Goal: Task Accomplishment & Management: Use online tool/utility

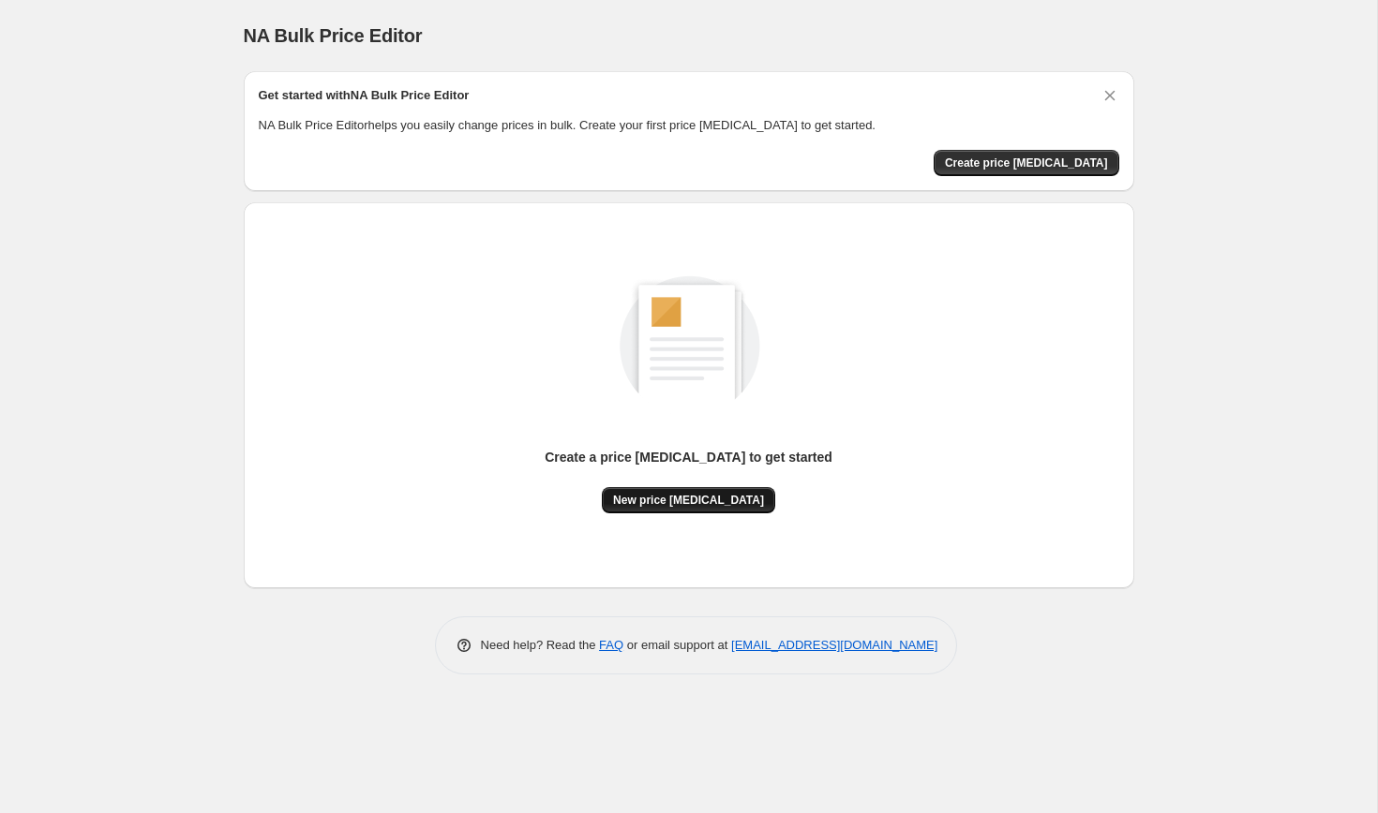
click at [668, 494] on span "New price [MEDICAL_DATA]" at bounding box center [688, 500] width 151 height 15
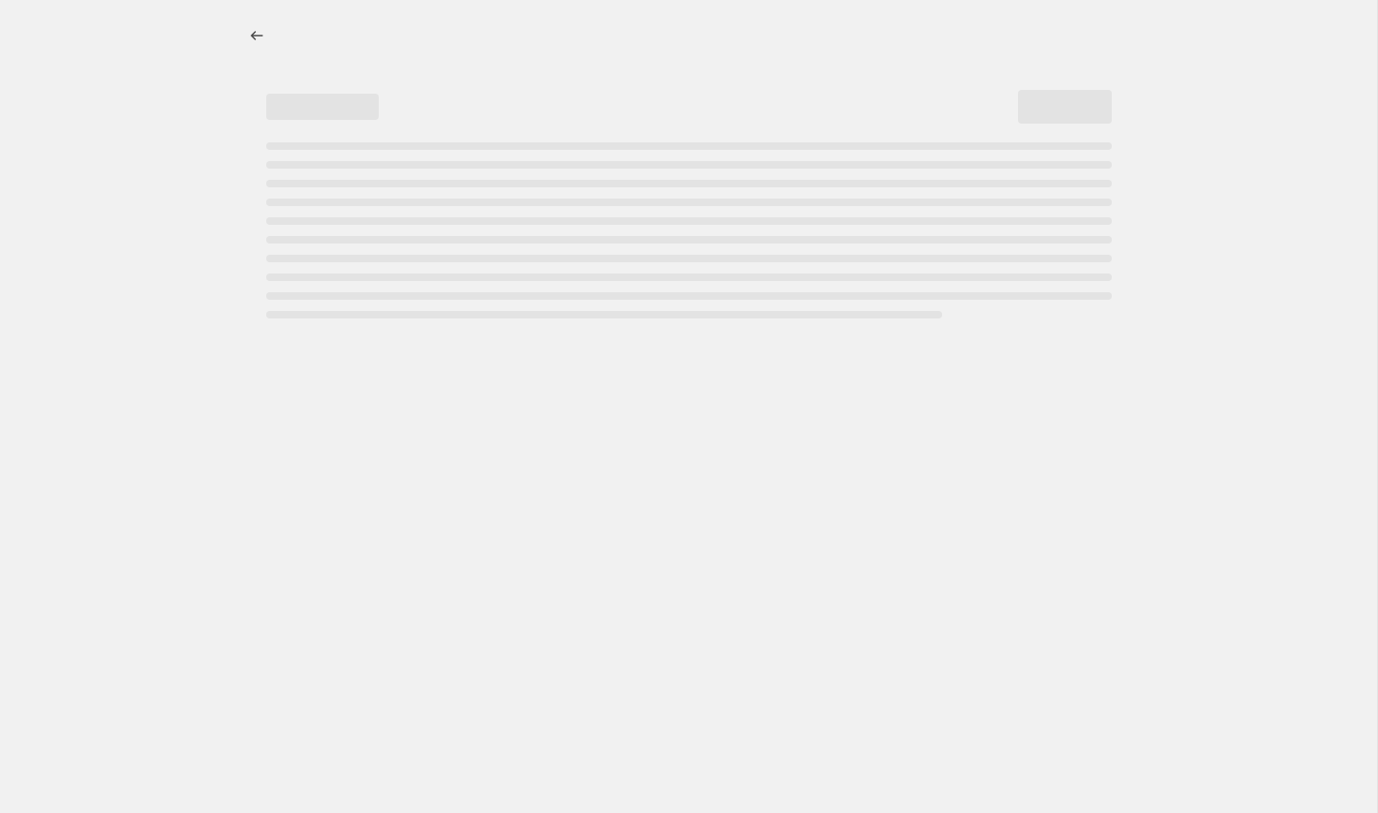
select select "percentage"
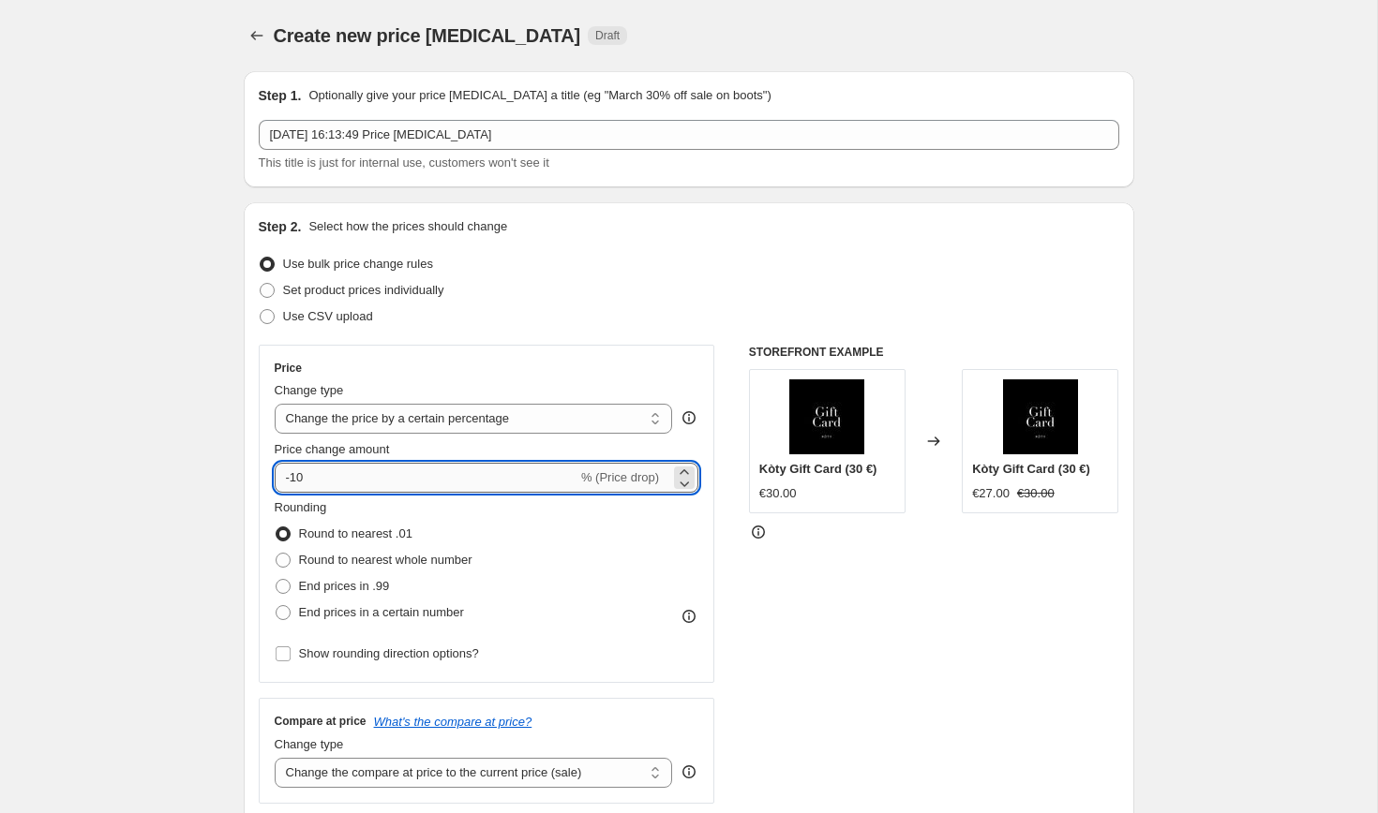
click at [382, 485] on input "-10" at bounding box center [426, 478] width 303 height 30
click at [382, 484] on input "-10" at bounding box center [426, 478] width 303 height 30
type input "-20"
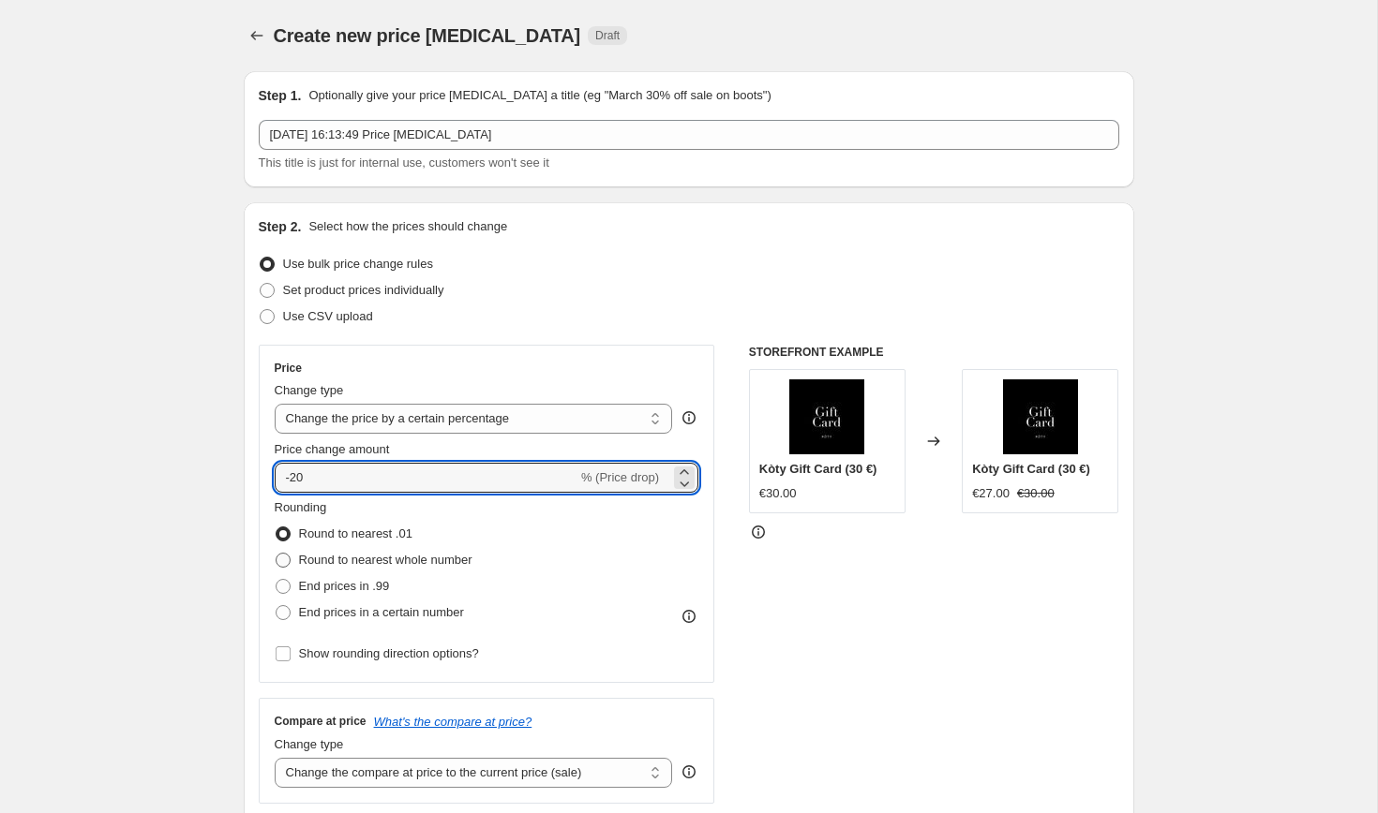
click at [351, 564] on span "Round to nearest whole number" at bounding box center [385, 560] width 173 height 14
click at [276, 554] on input "Round to nearest whole number" at bounding box center [276, 553] width 1 height 1
radio input "true"
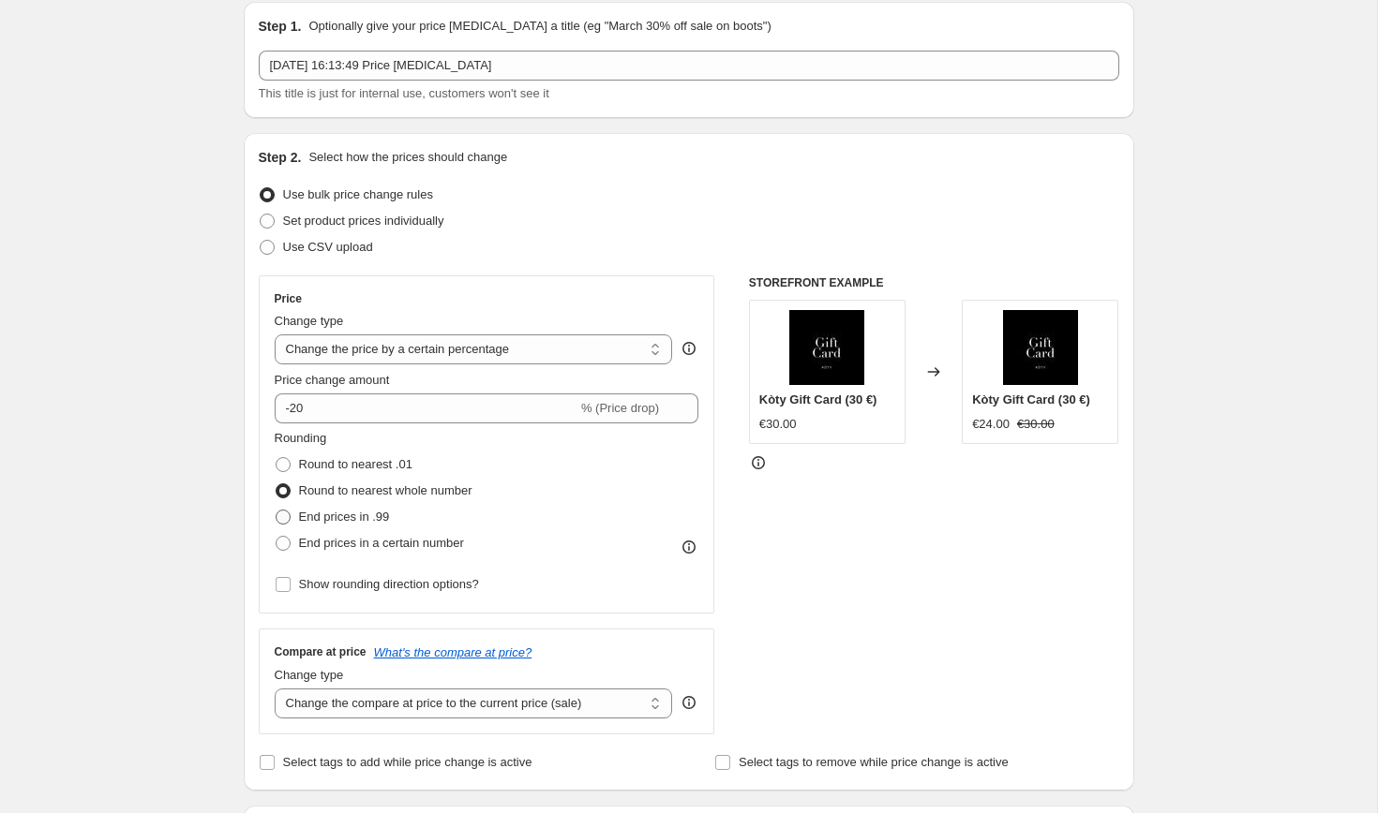
scroll to position [73, 0]
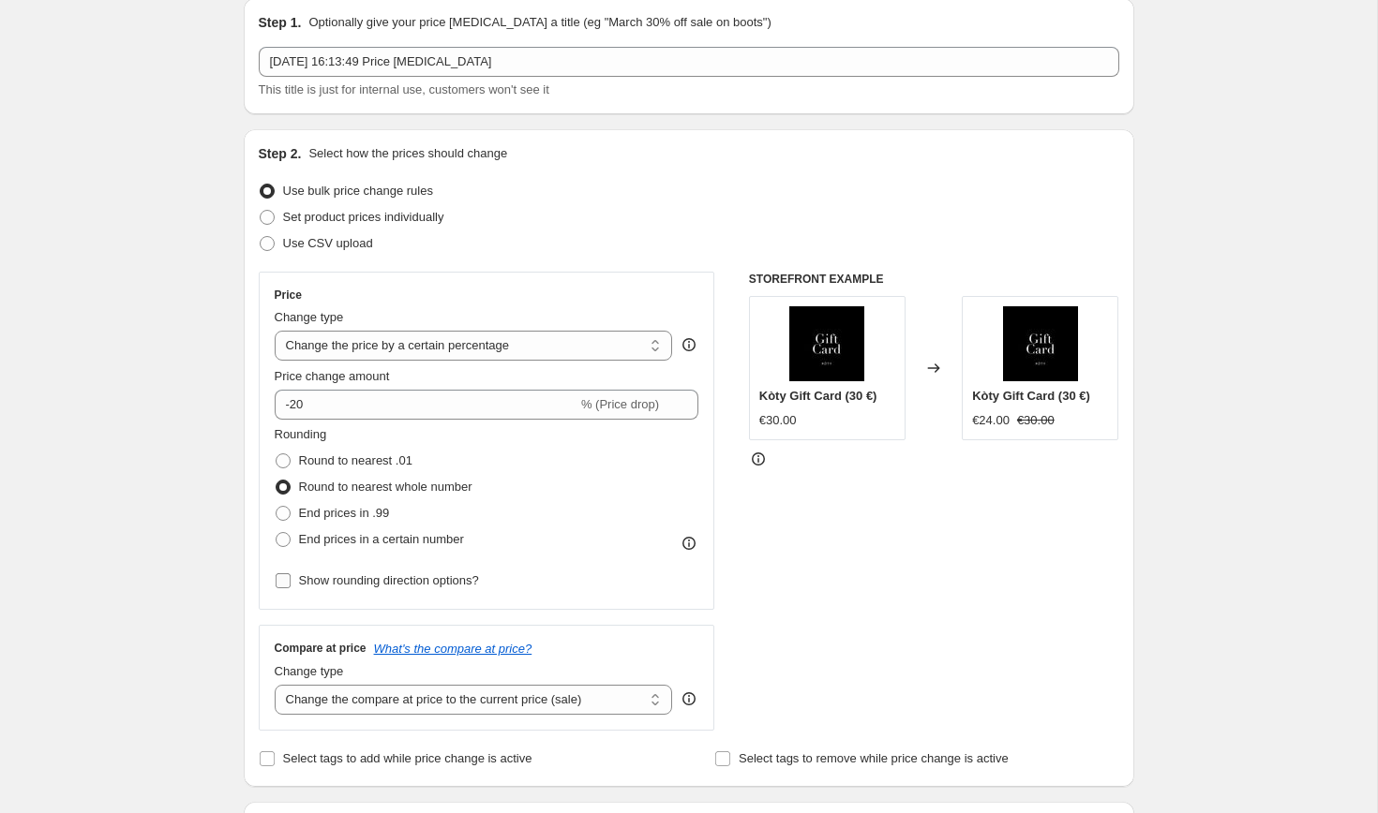
click at [345, 589] on span "Show rounding direction options?" at bounding box center [389, 581] width 180 height 19
click at [291, 589] on input "Show rounding direction options?" at bounding box center [283, 581] width 15 height 15
checkbox input "true"
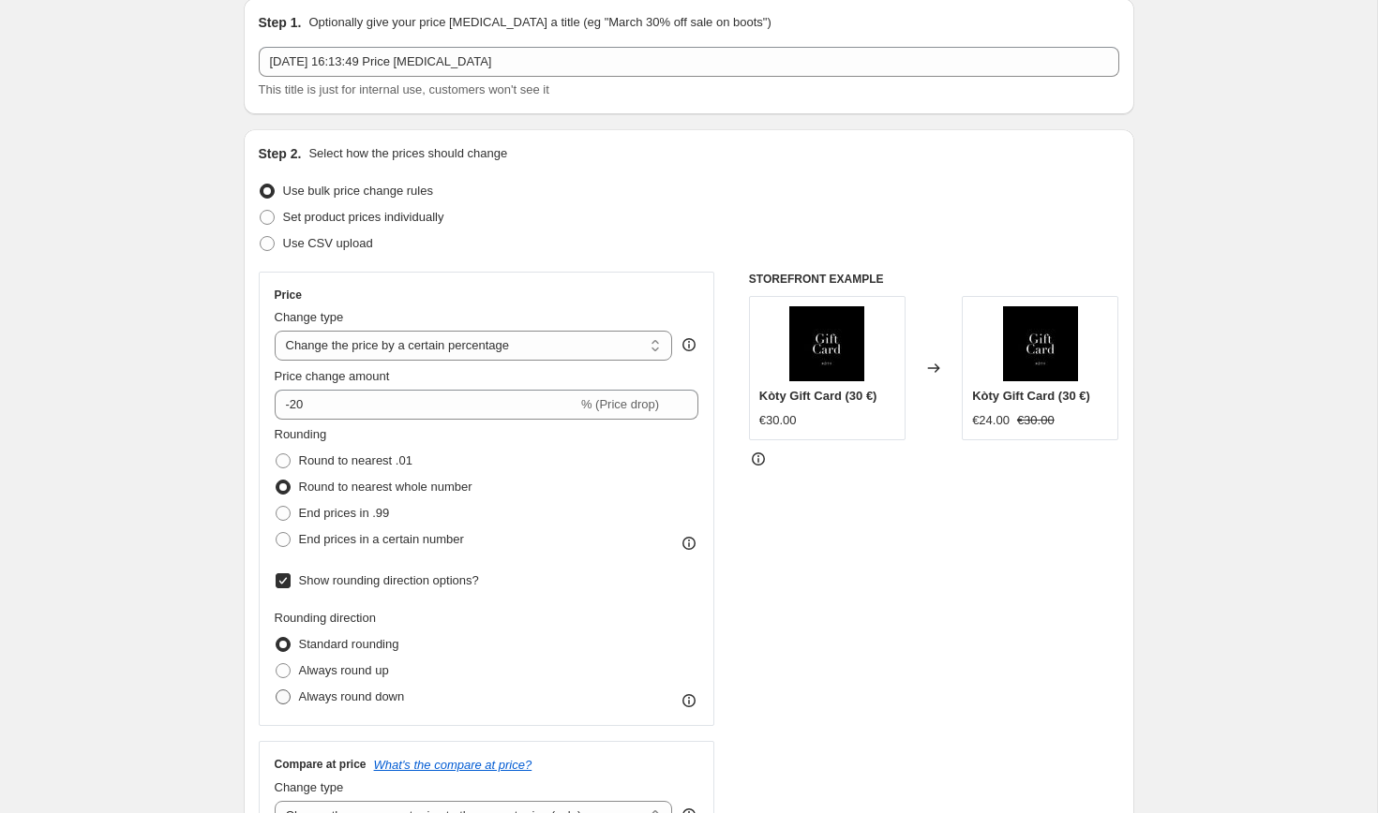
click at [343, 693] on span "Always round down" at bounding box center [352, 697] width 106 height 14
click at [276, 691] on input "Always round down" at bounding box center [276, 690] width 1 height 1
radio input "true"
click at [339, 669] on span "Always round up" at bounding box center [344, 670] width 90 height 14
click at [276, 664] on input "Always round up" at bounding box center [276, 663] width 1 height 1
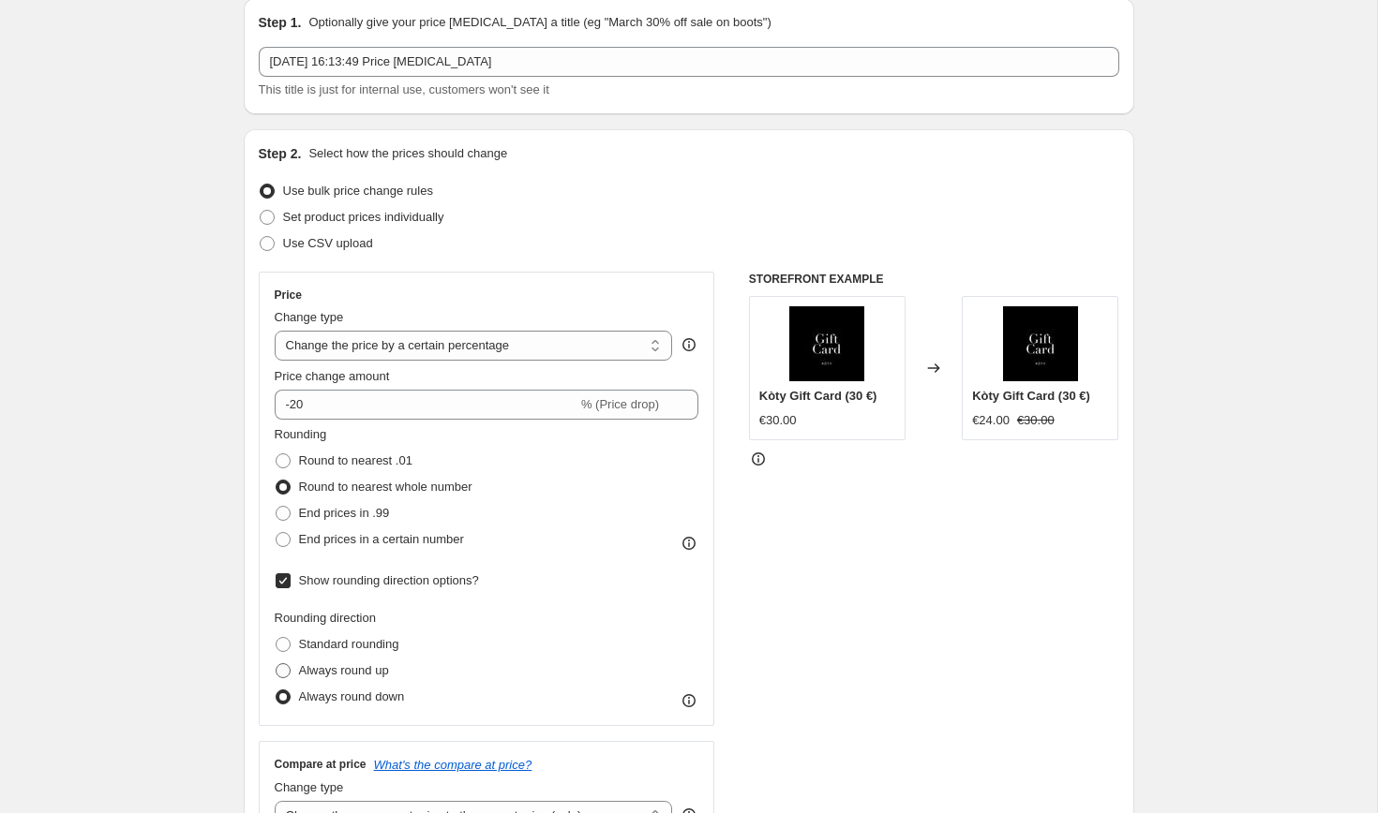
radio input "true"
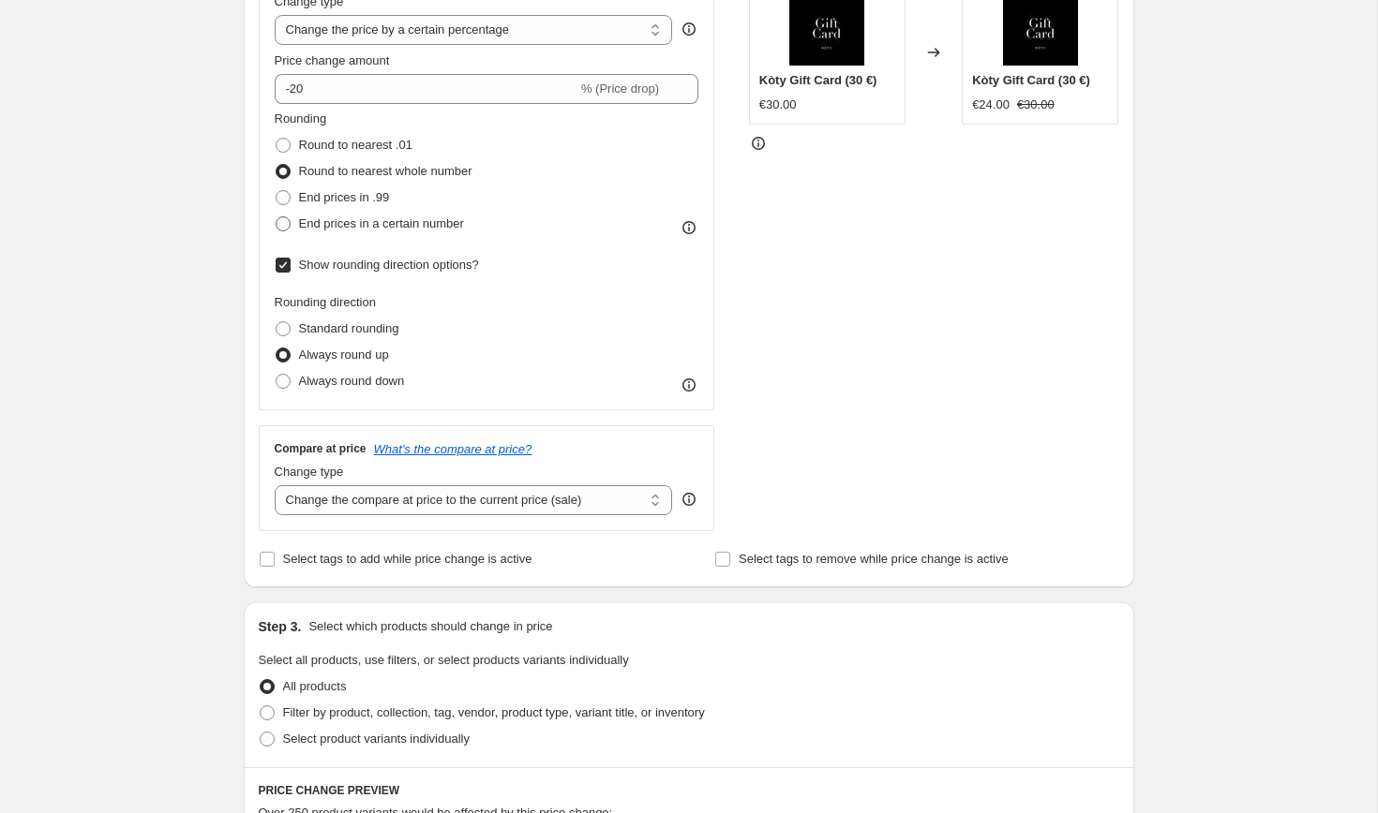
scroll to position [405, 0]
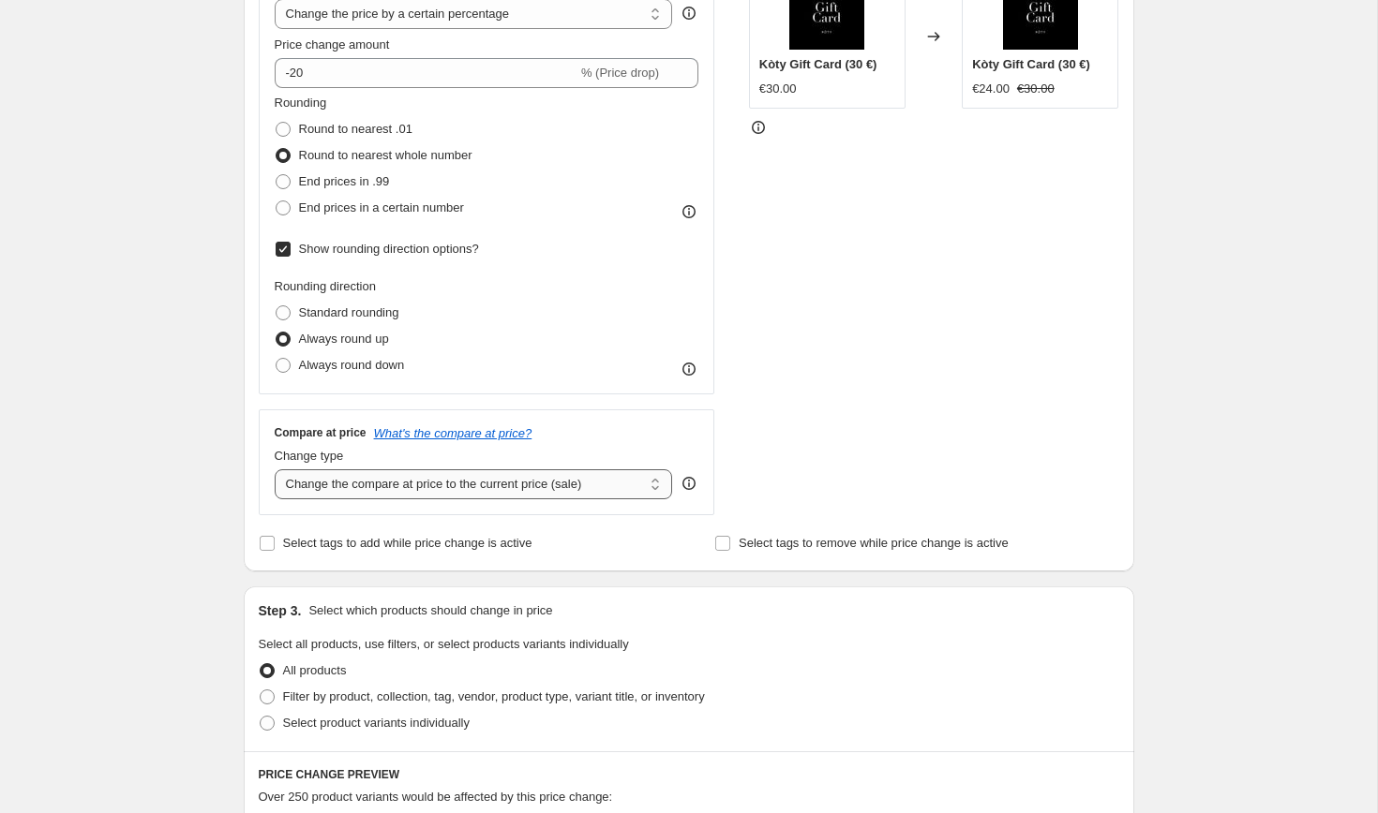
click at [634, 487] on select "Change the compare at price to the current price (sale) Change the compare at p…" at bounding box center [474, 485] width 398 height 30
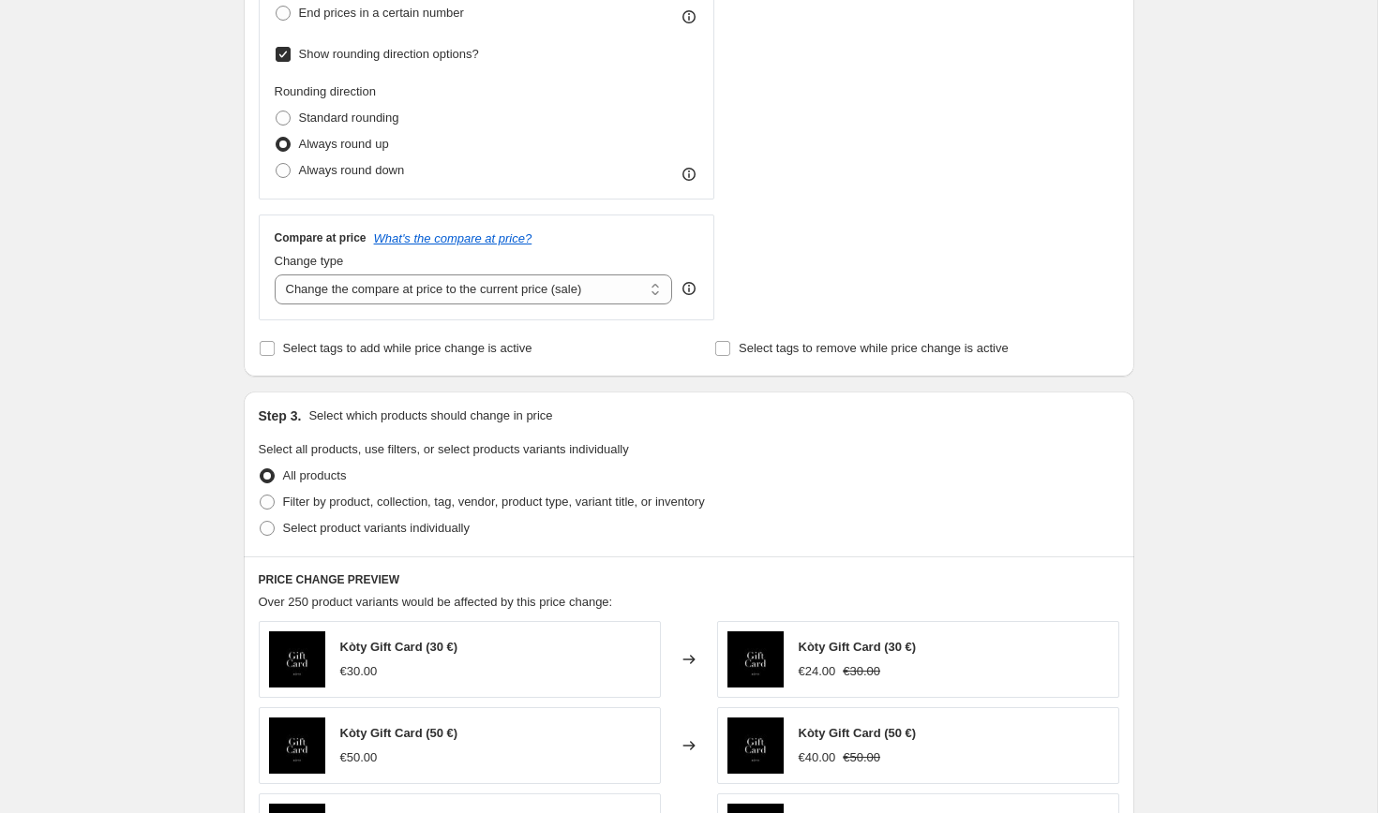
scroll to position [609, 0]
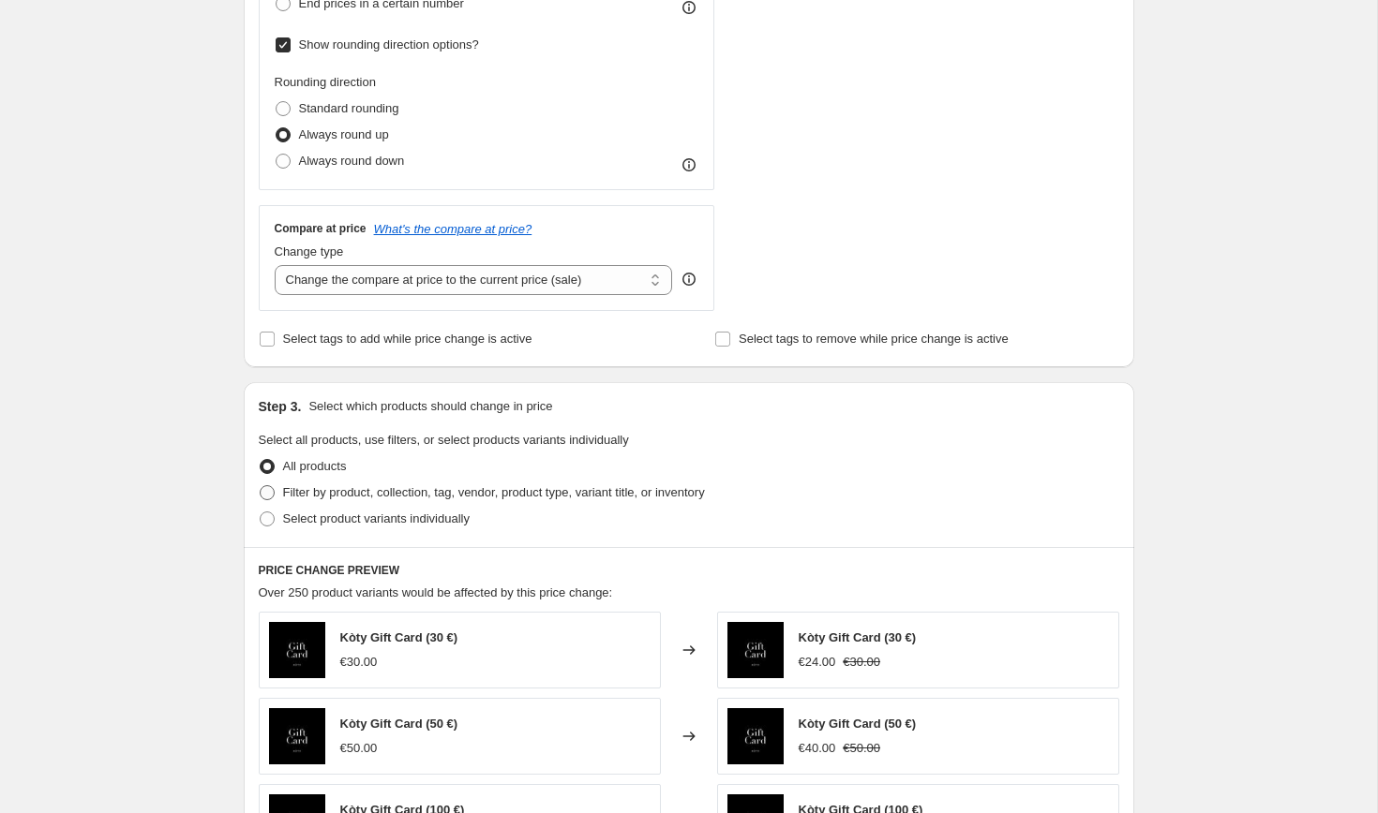
click at [489, 488] on span "Filter by product, collection, tag, vendor, product type, variant title, or inv…" at bounding box center [494, 492] width 422 height 14
click at [261, 486] on input "Filter by product, collection, tag, vendor, product type, variant title, or inv…" at bounding box center [260, 485] width 1 height 1
radio input "true"
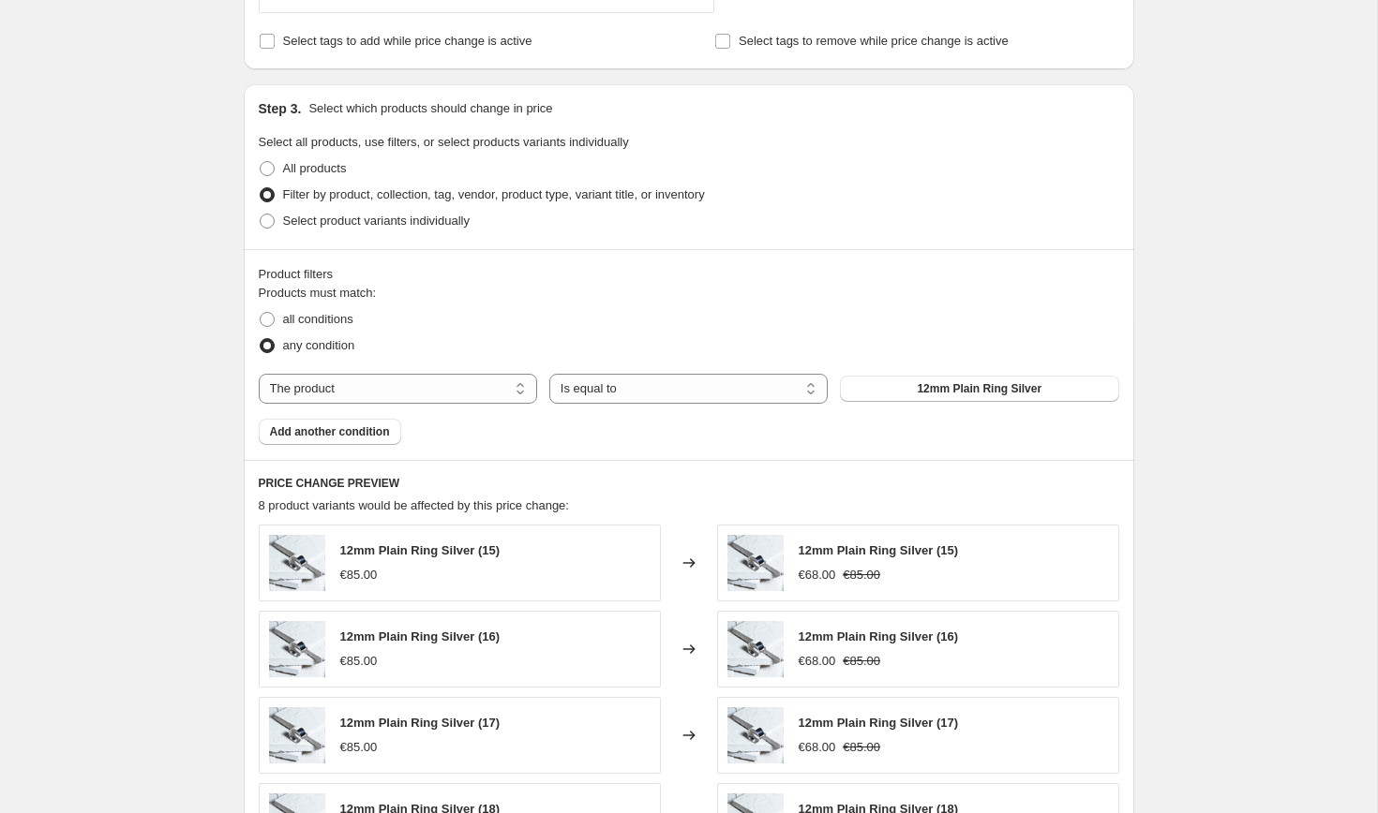
scroll to position [896, 0]
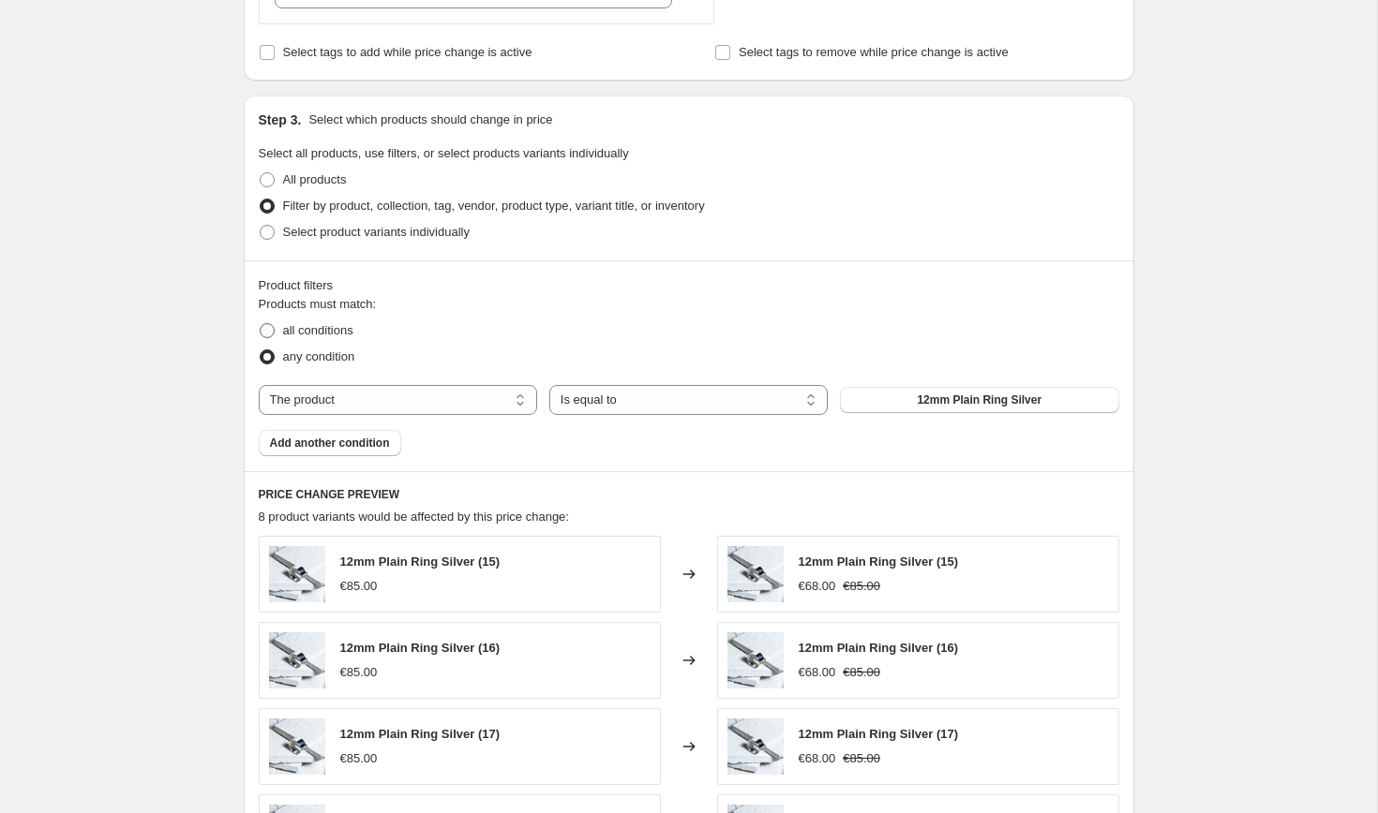
click at [343, 325] on span "all conditions" at bounding box center [318, 330] width 70 height 14
click at [261, 324] on input "all conditions" at bounding box center [260, 323] width 1 height 1
radio input "true"
click at [519, 401] on select "The product The product's collection The product's tag The product's vendor The…" at bounding box center [398, 400] width 278 height 30
click at [917, 390] on button "12mm Plain Ring Silver" at bounding box center [979, 400] width 278 height 26
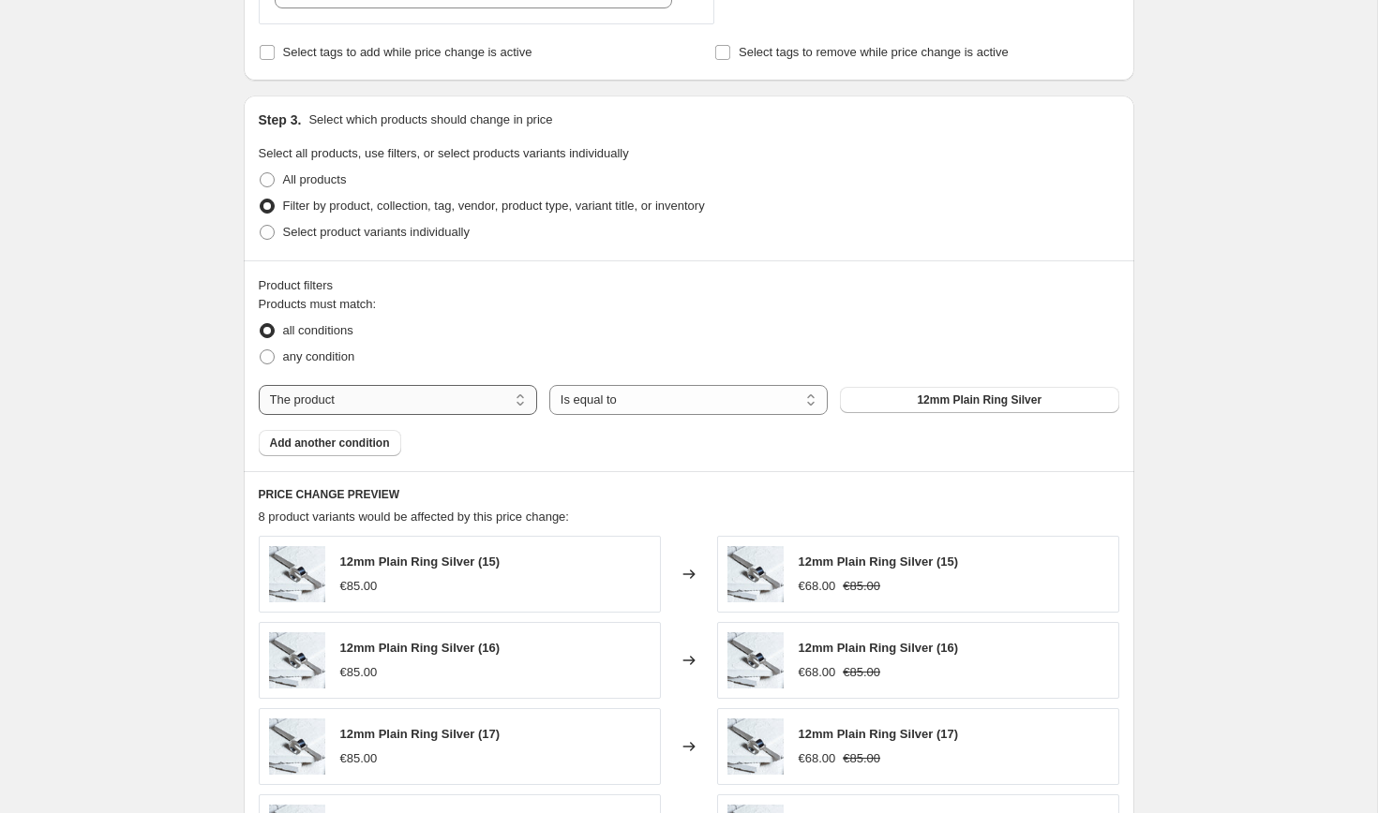
click at [455, 408] on select "The product The product's collection The product's tag The product's vendor The…" at bounding box center [398, 400] width 278 height 30
select select "collection"
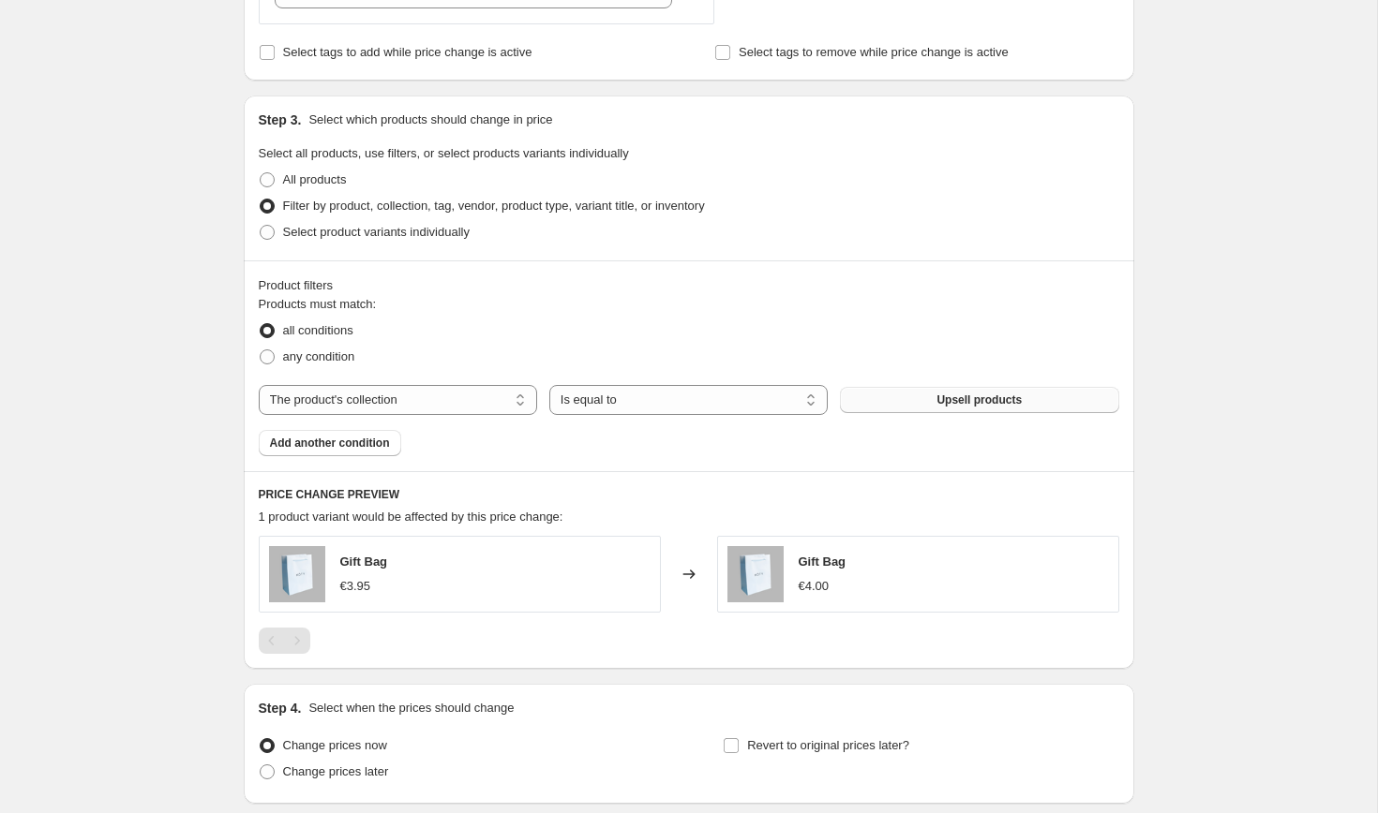
click at [897, 395] on button "Upsell products" at bounding box center [979, 400] width 278 height 26
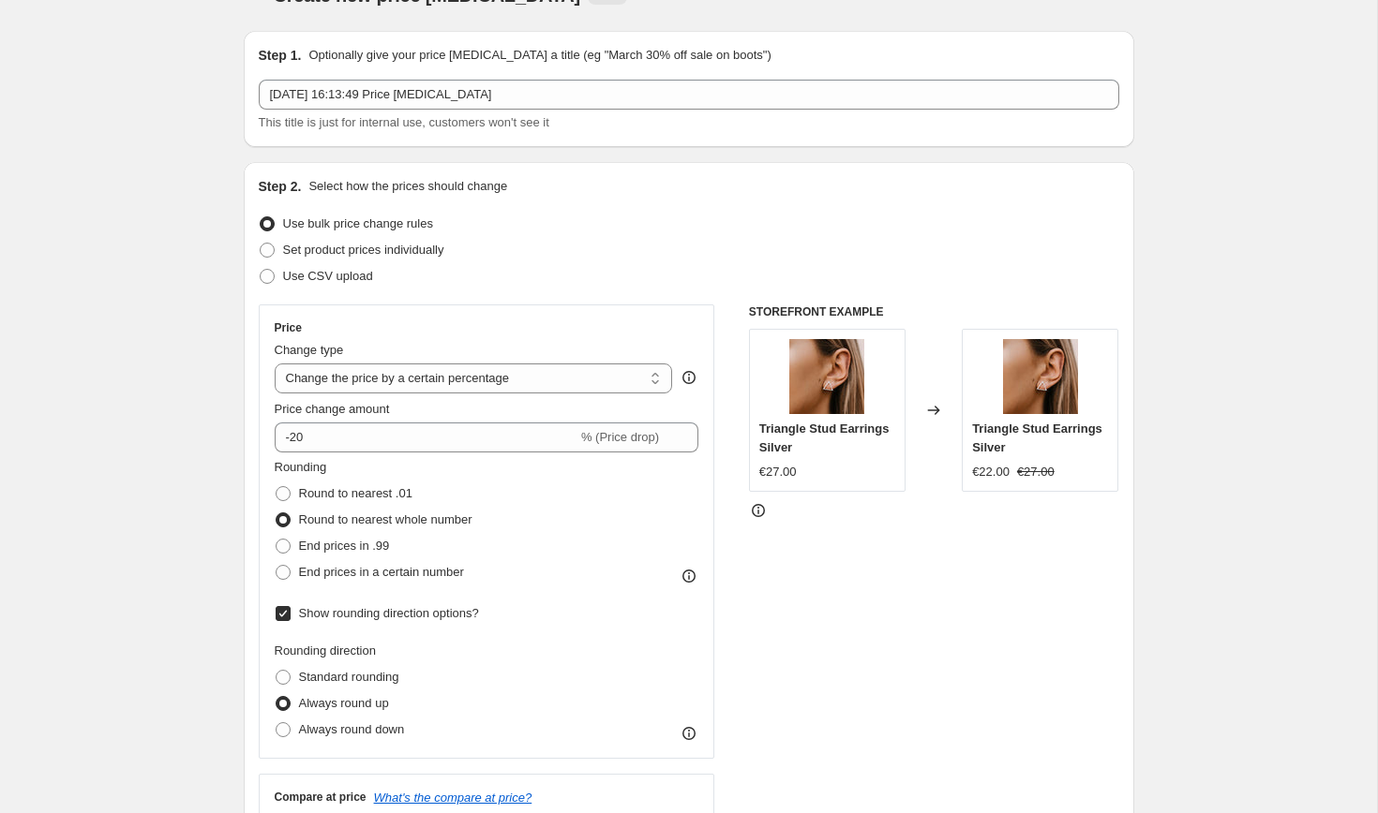
scroll to position [67, 0]
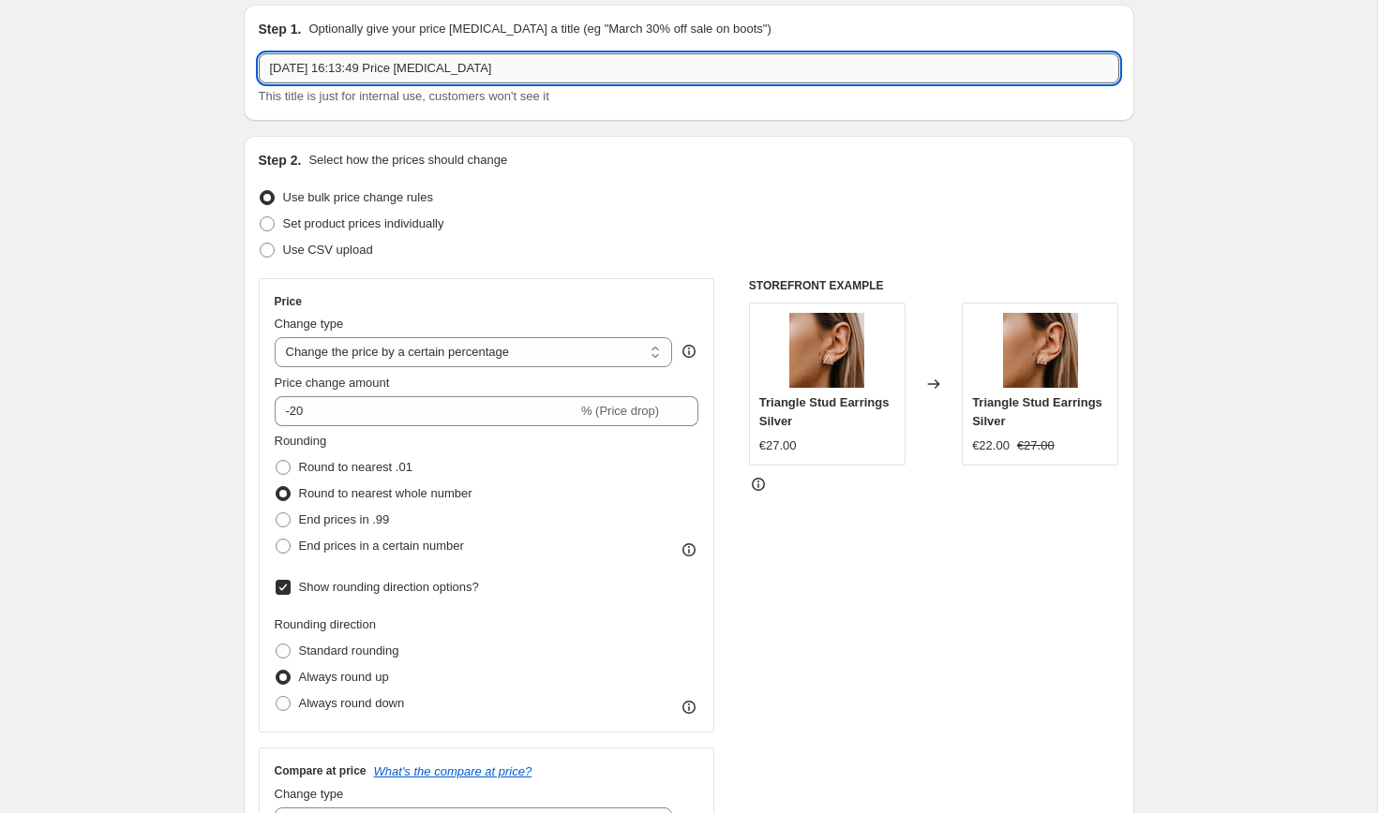
click at [464, 75] on input "2 Sept 2025, 16:13:49 Price change job" at bounding box center [689, 68] width 860 height 30
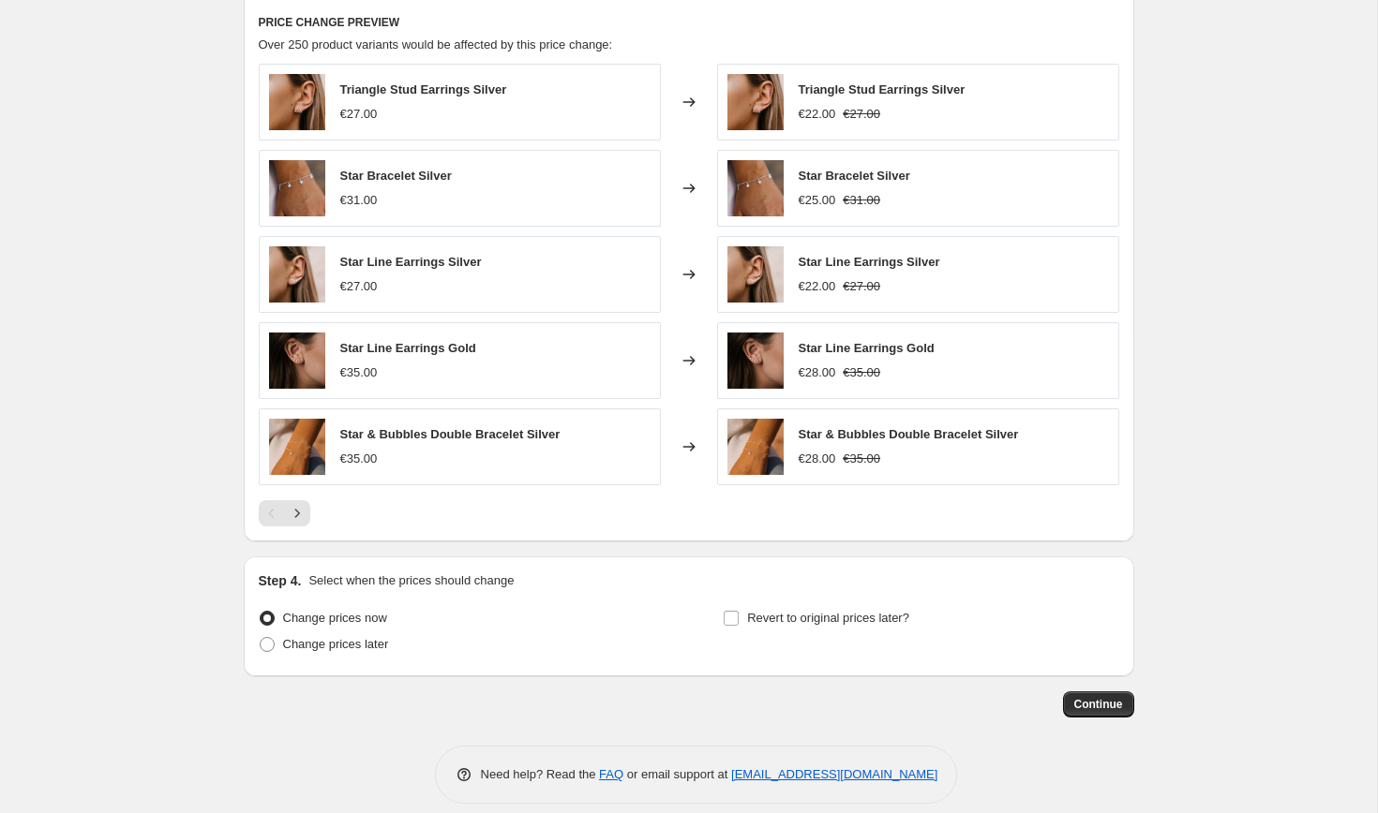
scroll to position [1387, 0]
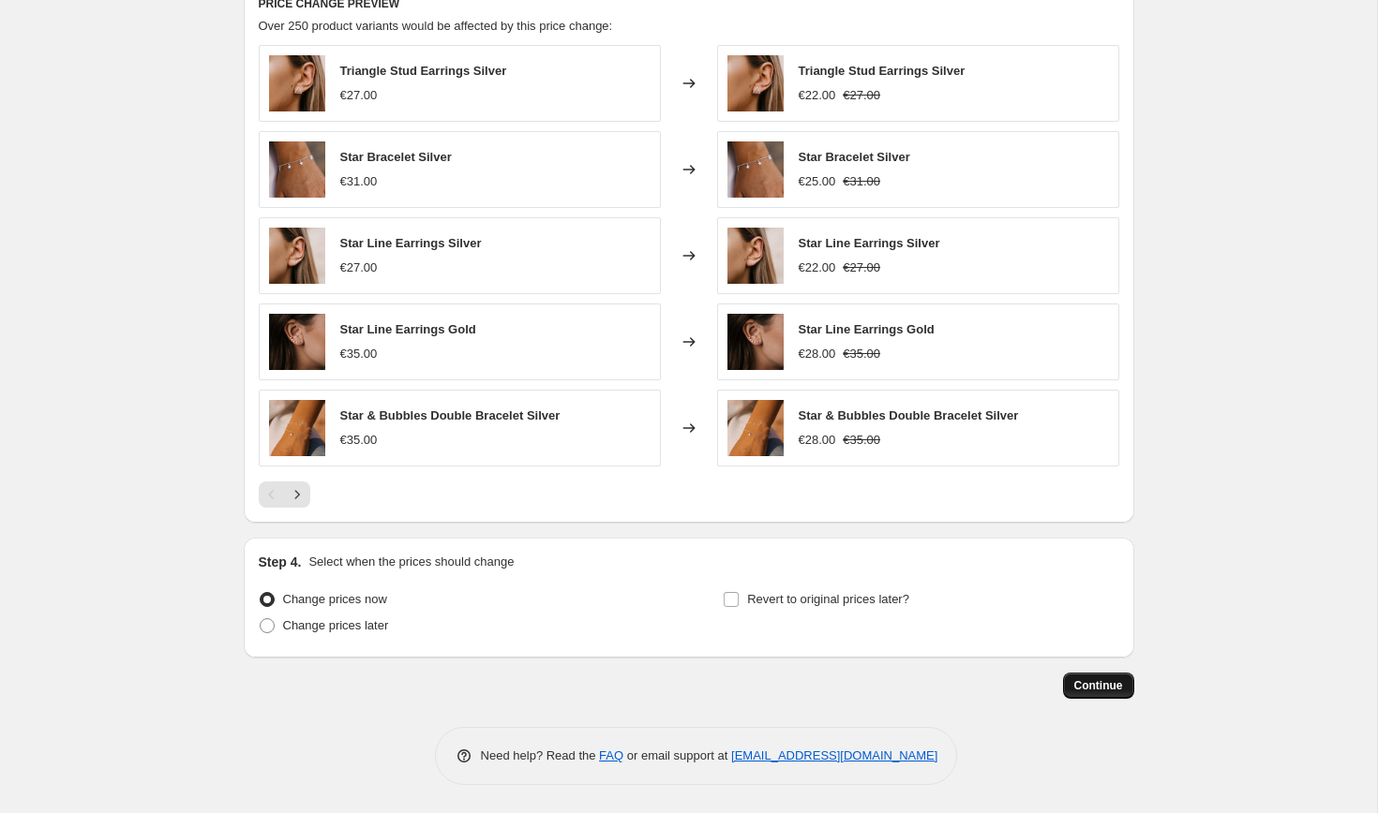
type input "- 20% off"
click at [1088, 690] on span "Continue" at bounding box center [1098, 685] width 49 height 15
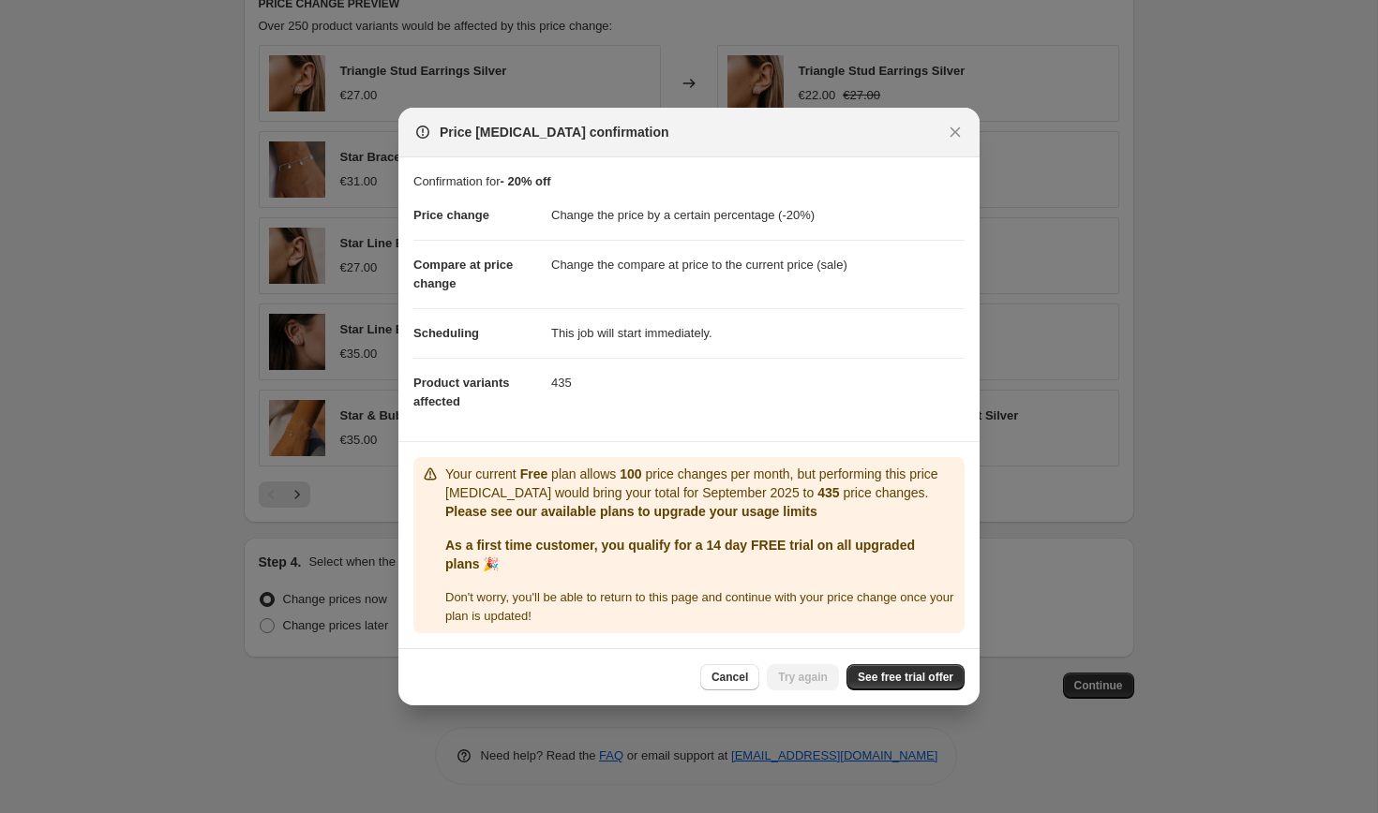
click at [641, 544] on b "As a first time customer, you qualify for a 14 day FREE trial on all upgraded p…" at bounding box center [680, 555] width 470 height 34
click at [902, 687] on link "See free trial offer" at bounding box center [905, 677] width 118 height 26
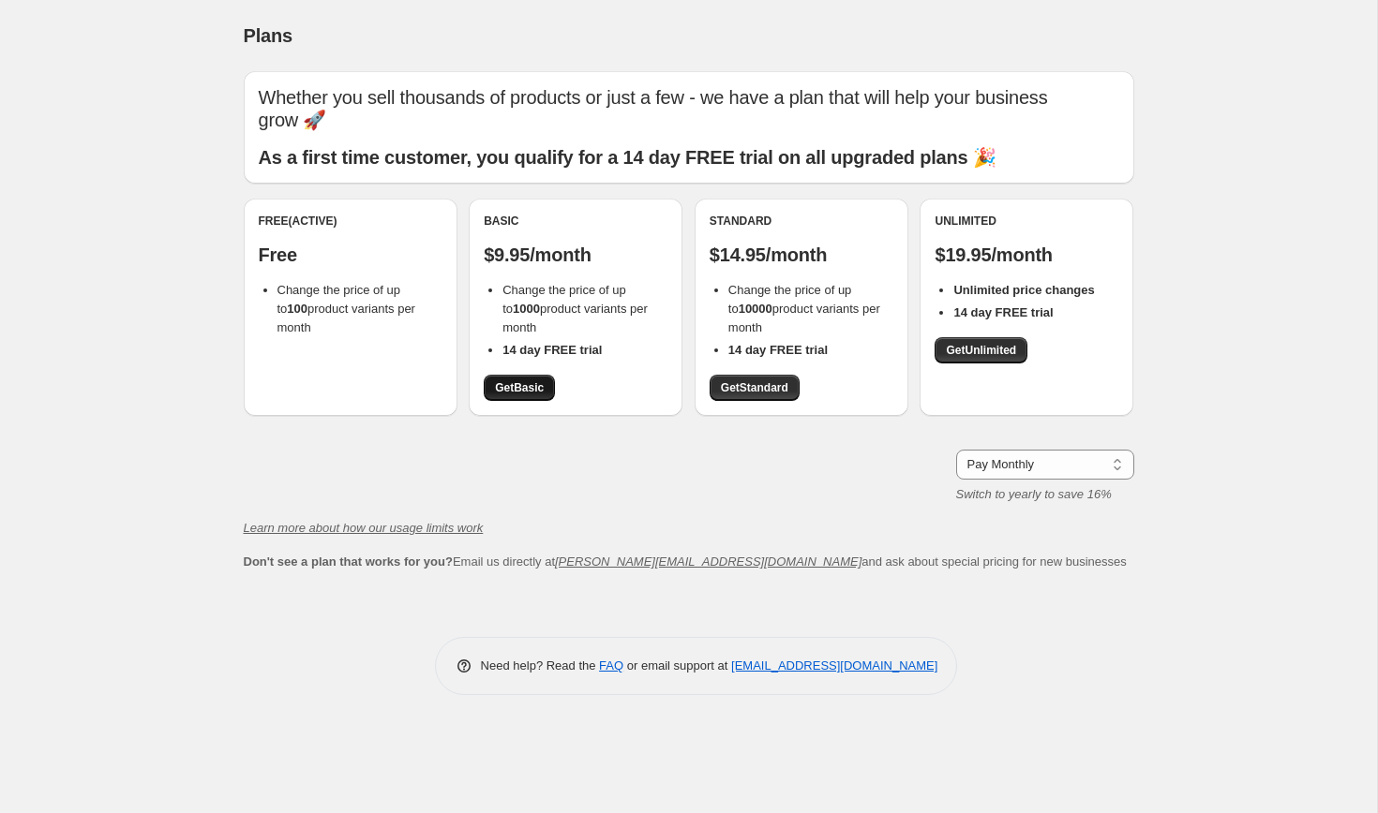
click at [534, 380] on span "Get Basic" at bounding box center [519, 387] width 49 height 15
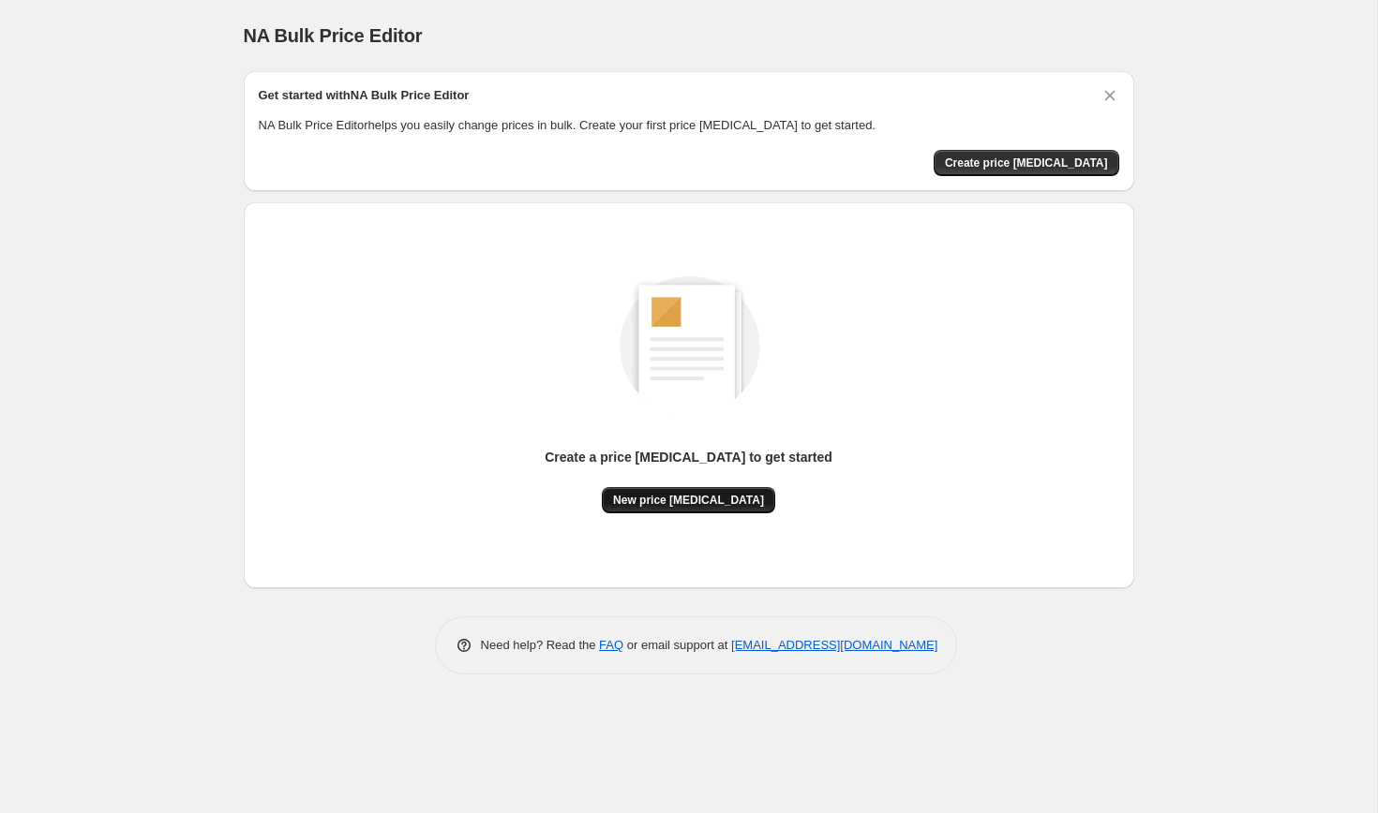
click at [691, 499] on span "New price [MEDICAL_DATA]" at bounding box center [688, 500] width 151 height 15
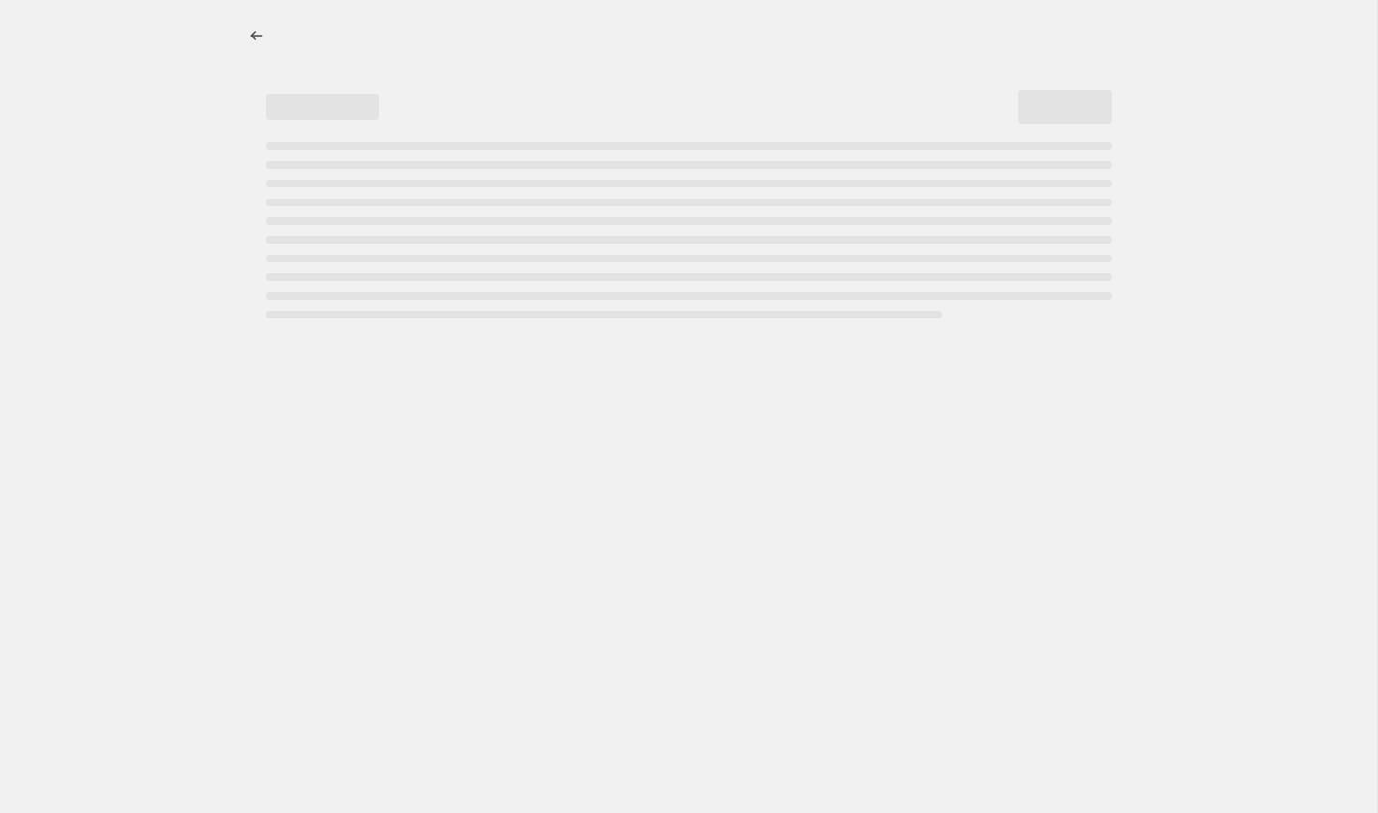
select select "percentage"
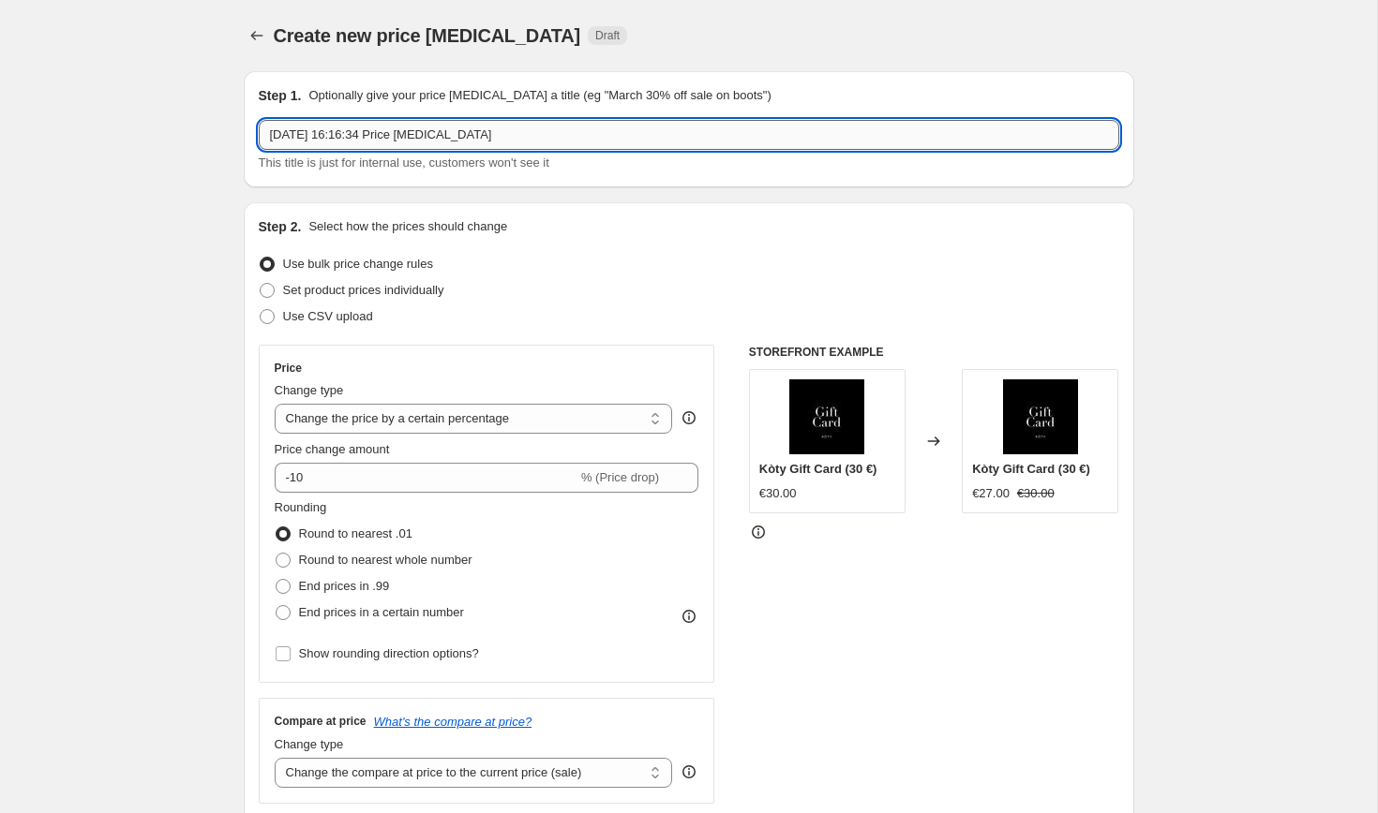
click at [464, 139] on input "[DATE] 16:16:34 Price [MEDICAL_DATA]" at bounding box center [689, 135] width 860 height 30
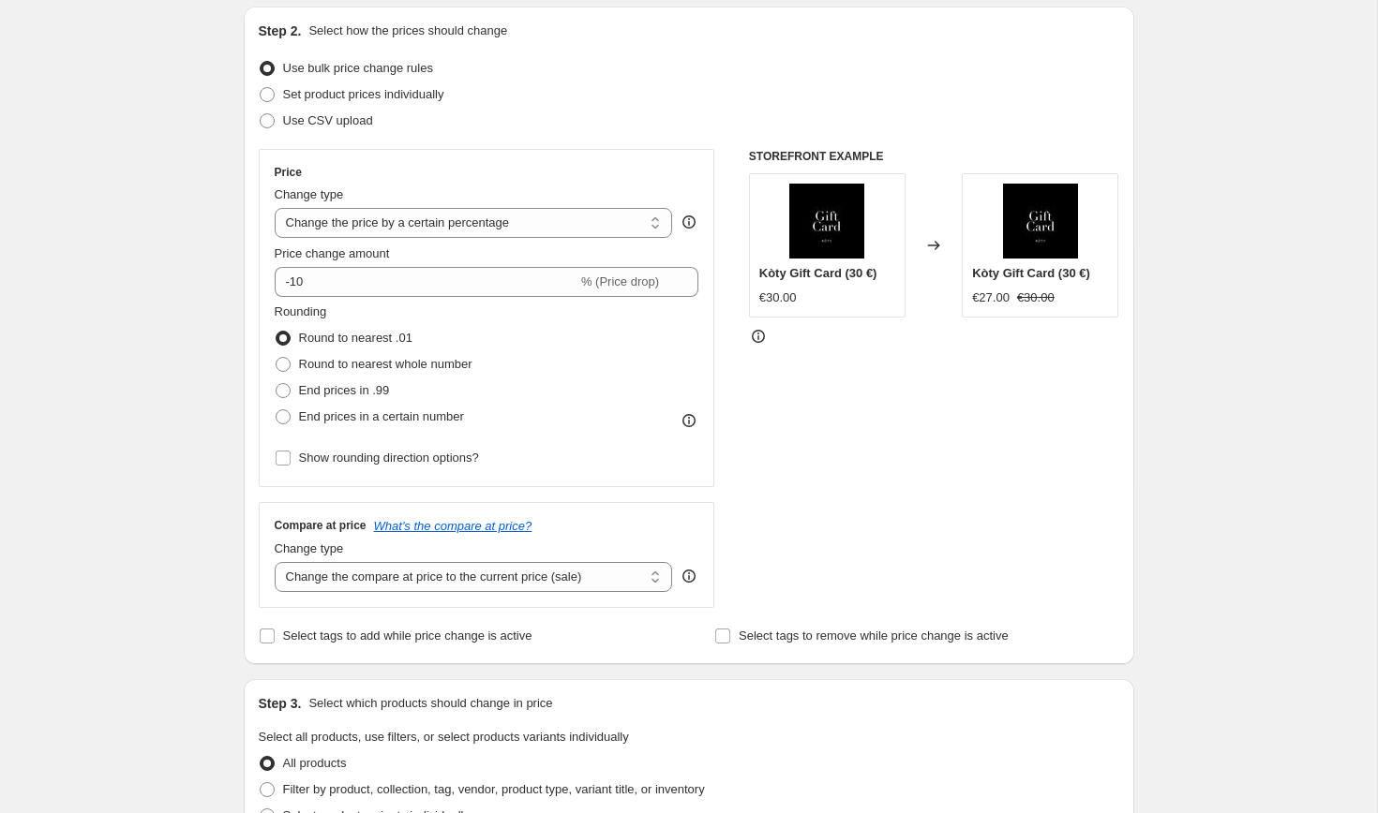
scroll to position [197, 0]
type input "-20% viskam"
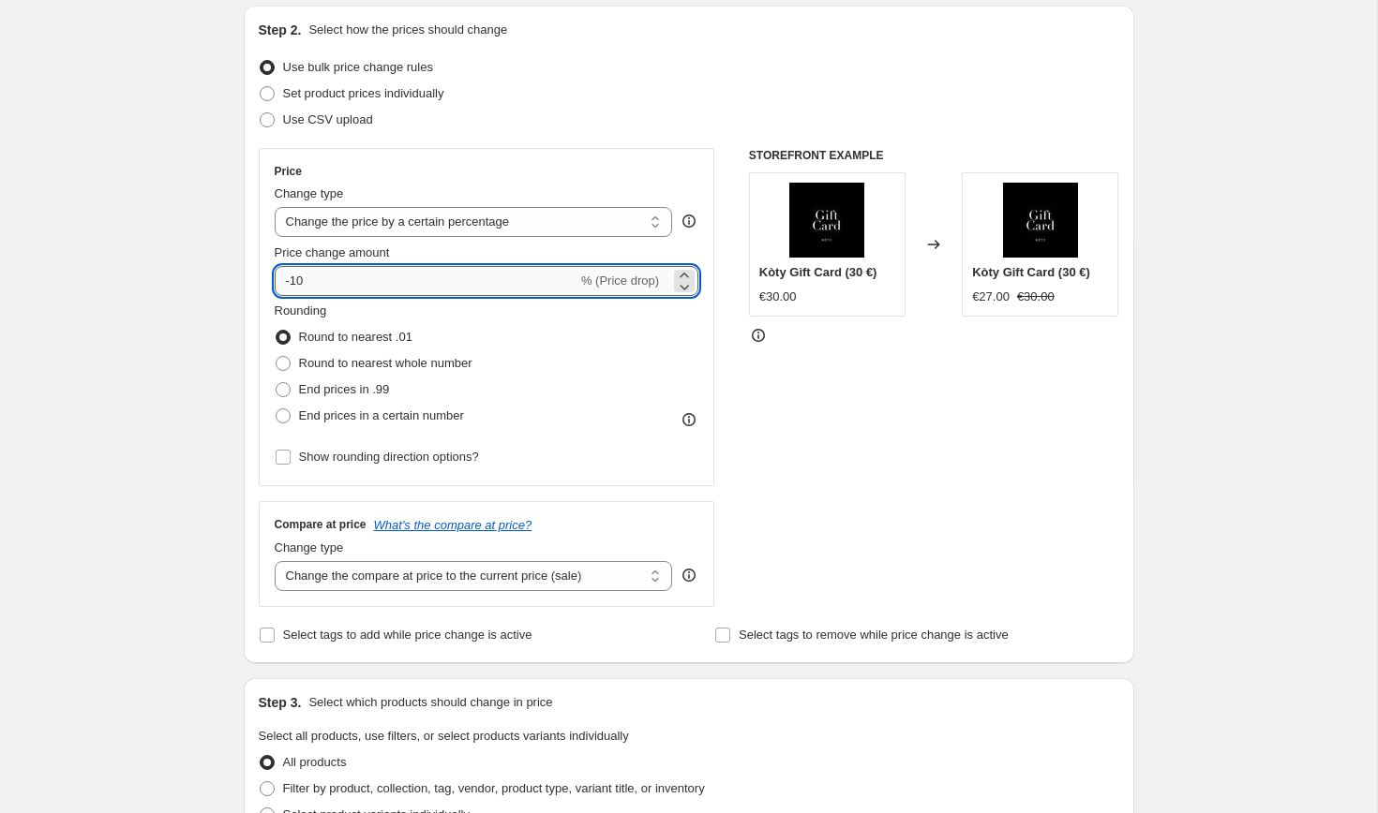
click at [477, 290] on input "-10" at bounding box center [426, 281] width 303 height 30
type input "-20"
click at [214, 346] on div "Create new price [MEDICAL_DATA]. This page is ready Create new price [MEDICAL_D…" at bounding box center [688, 739] width 1377 height 1873
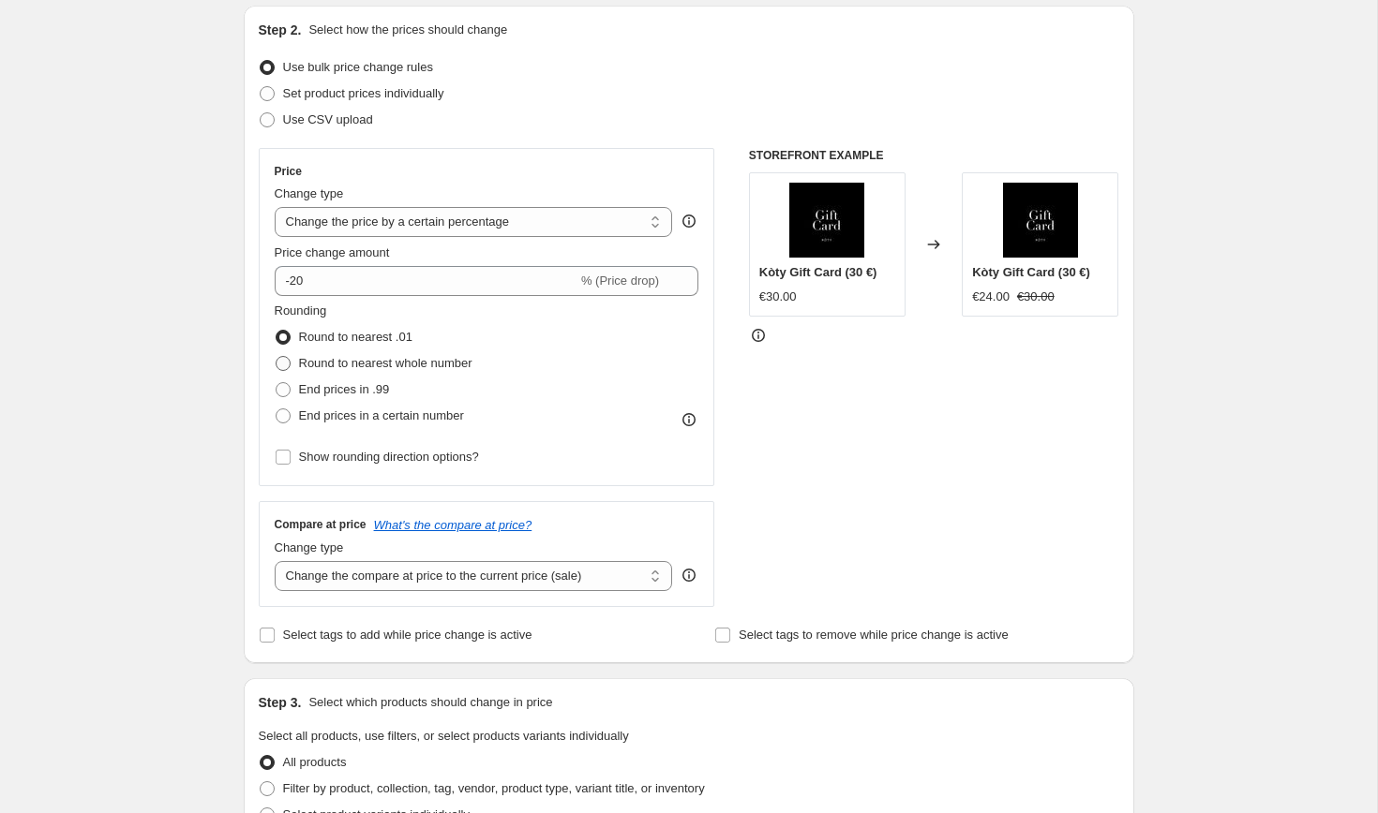
click at [301, 364] on span "Round to nearest whole number" at bounding box center [385, 363] width 173 height 14
click at [276, 357] on input "Round to nearest whole number" at bounding box center [276, 356] width 1 height 1
radio input "true"
click at [288, 465] on span at bounding box center [283, 457] width 17 height 17
click at [288, 465] on input "Show rounding direction options?" at bounding box center [283, 457] width 15 height 15
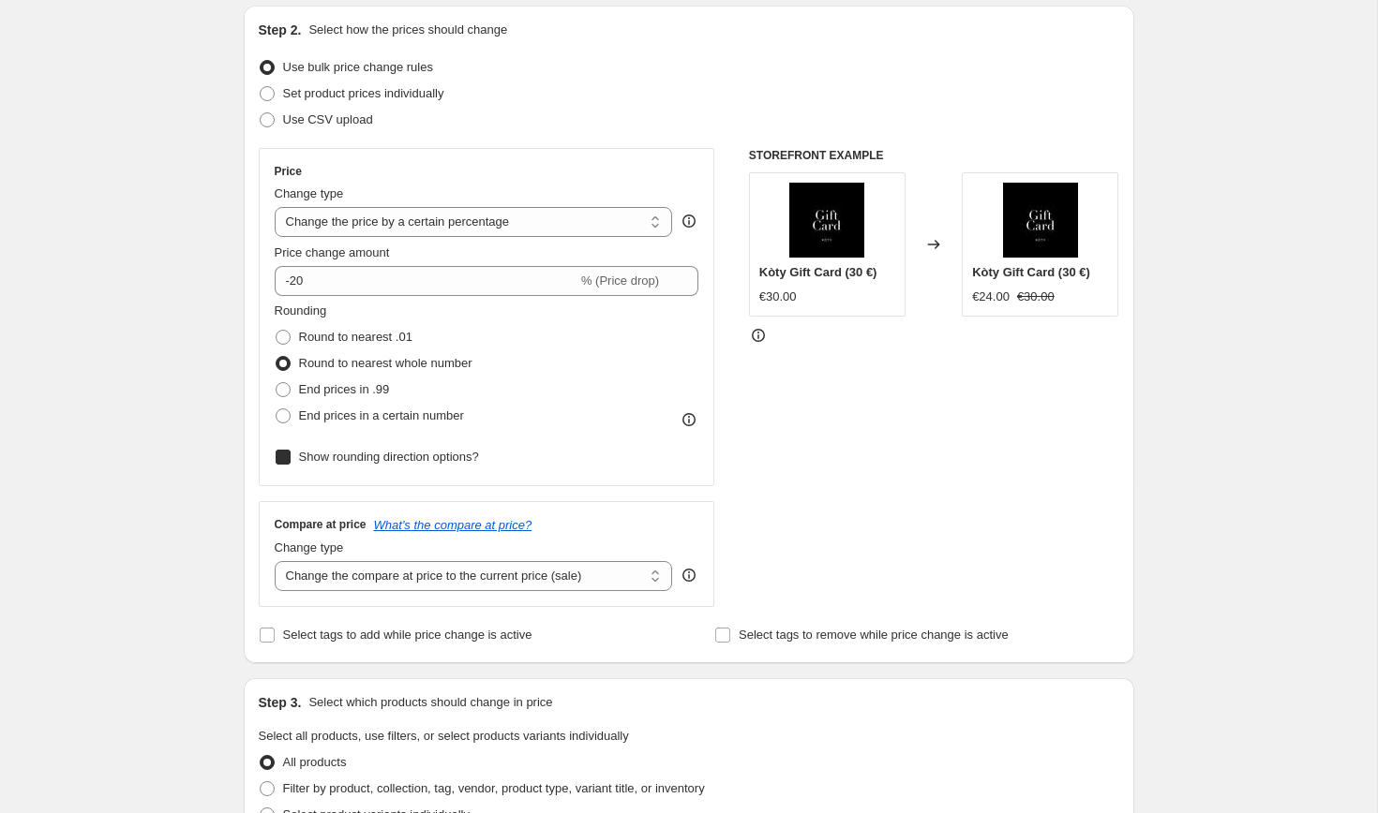
checkbox input "true"
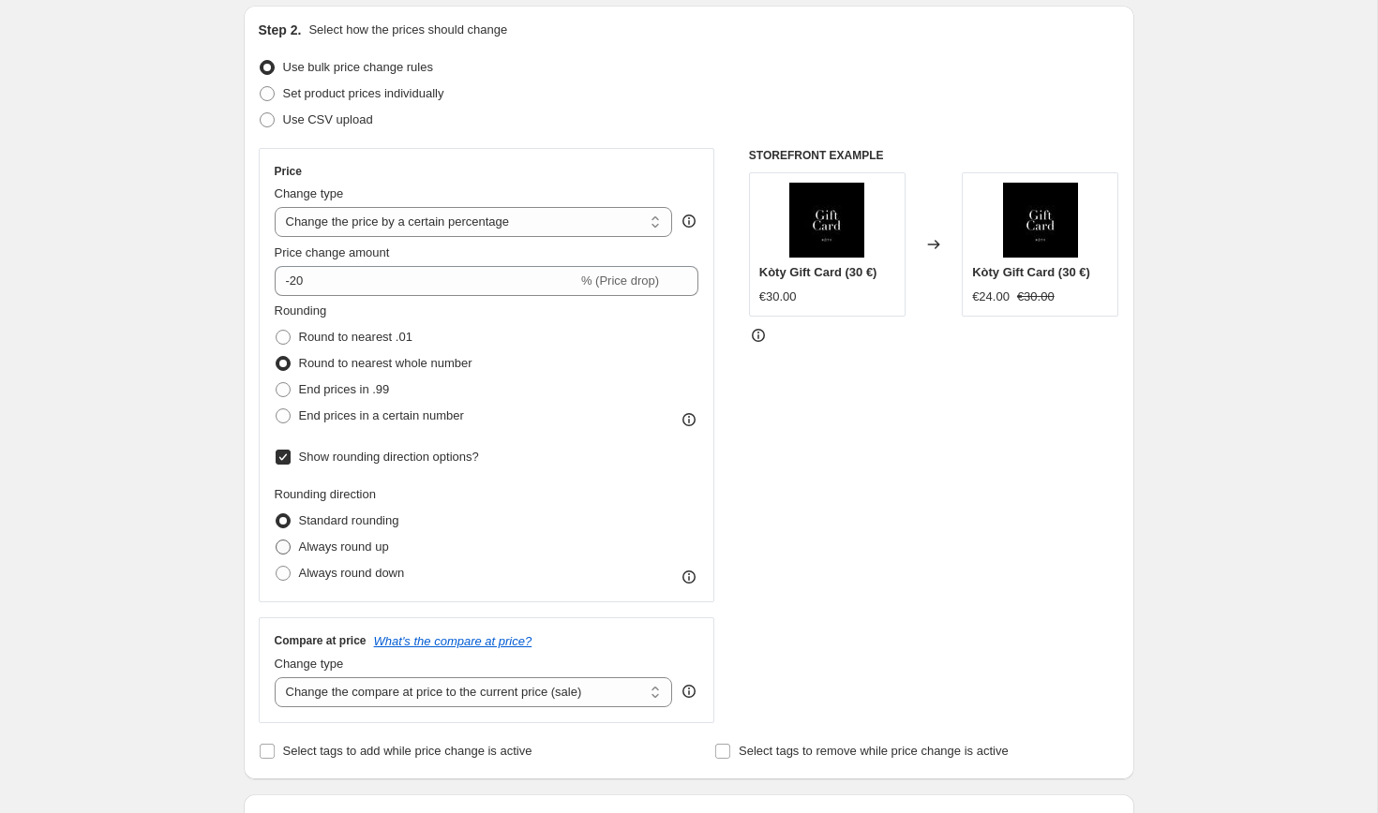
click at [320, 543] on span "Always round up" at bounding box center [344, 547] width 90 height 14
click at [276, 541] on input "Always round up" at bounding box center [276, 540] width 1 height 1
radio input "true"
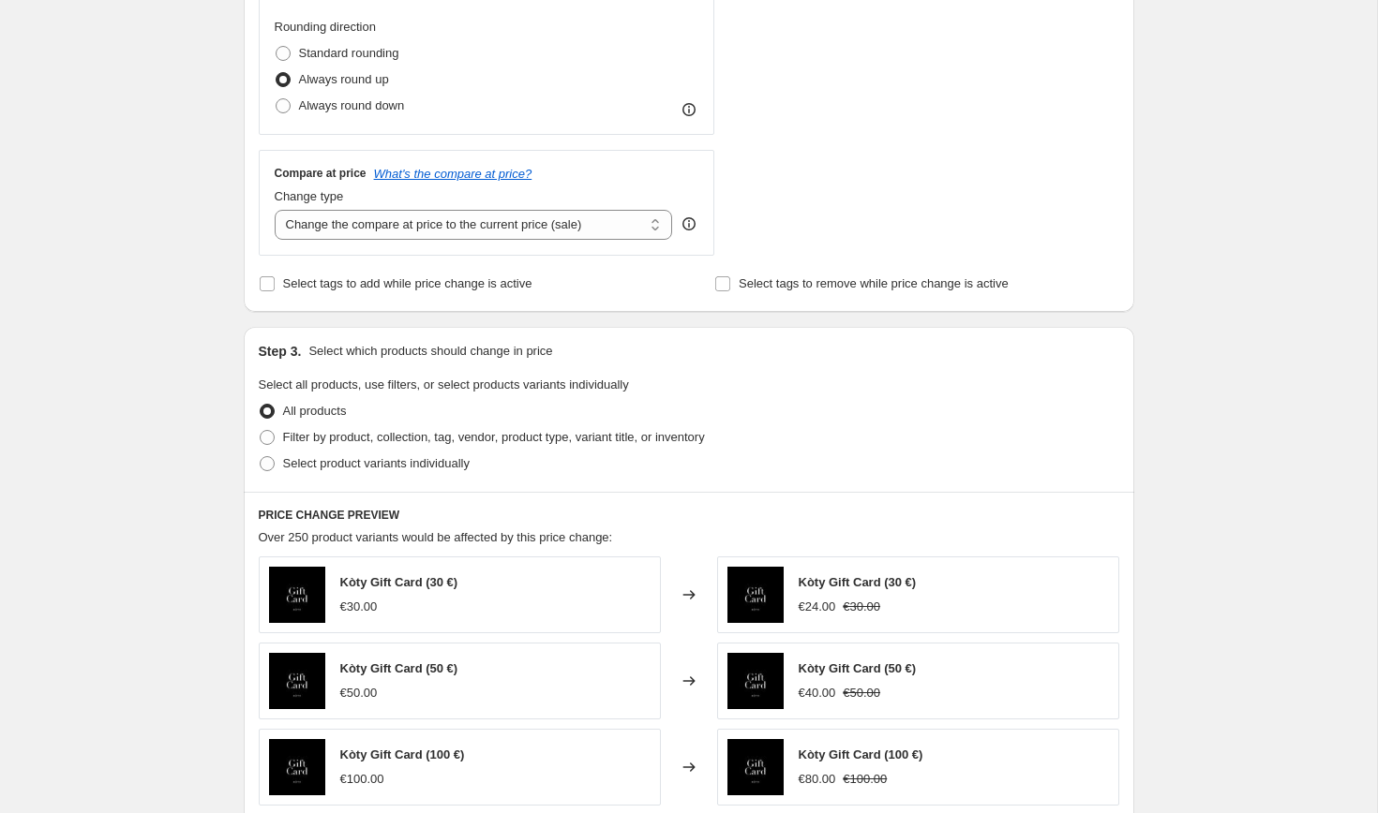
scroll to position [668, 0]
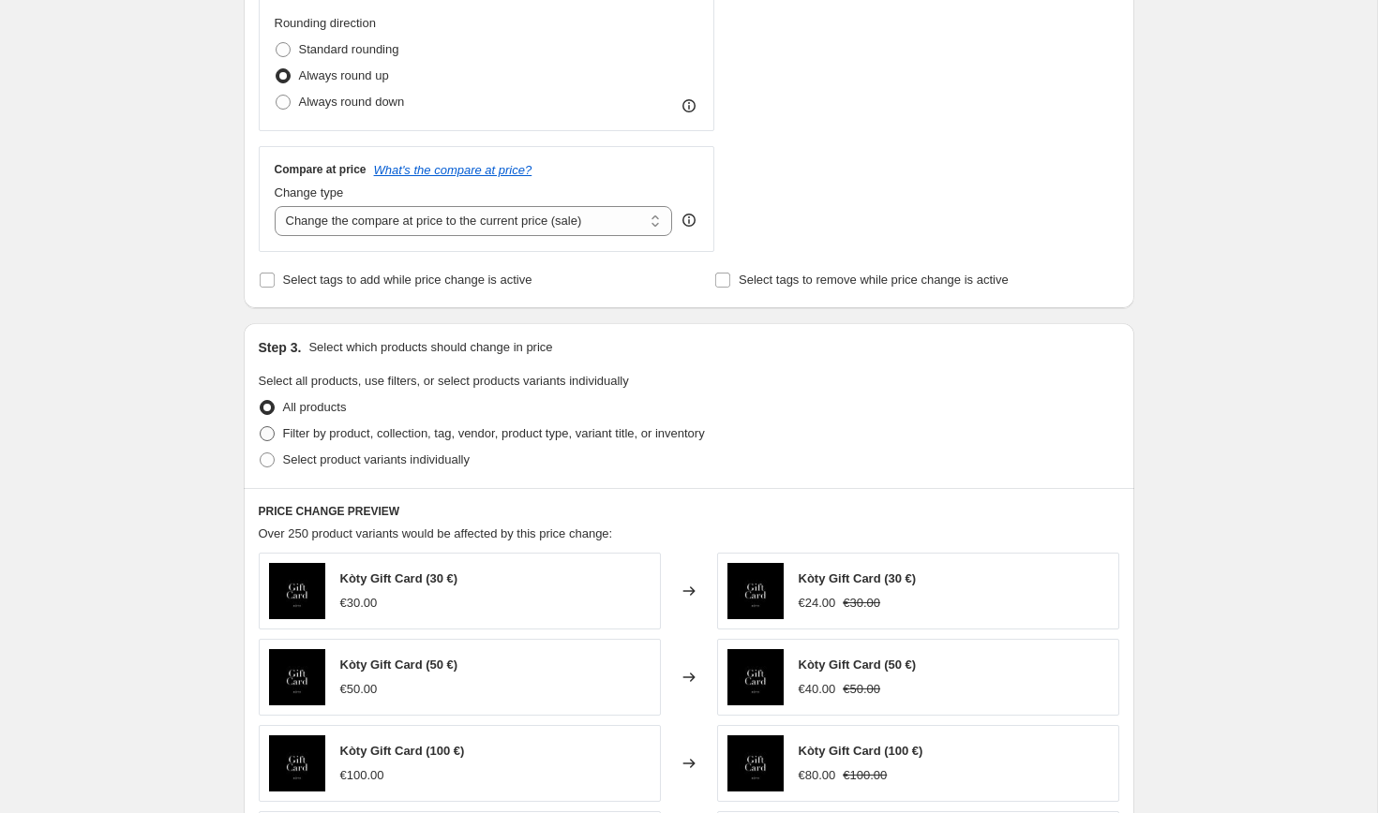
click at [401, 434] on span "Filter by product, collection, tag, vendor, product type, variant title, or inv…" at bounding box center [494, 433] width 422 height 14
click at [261, 427] on input "Filter by product, collection, tag, vendor, product type, variant title, or inv…" at bounding box center [260, 426] width 1 height 1
radio input "true"
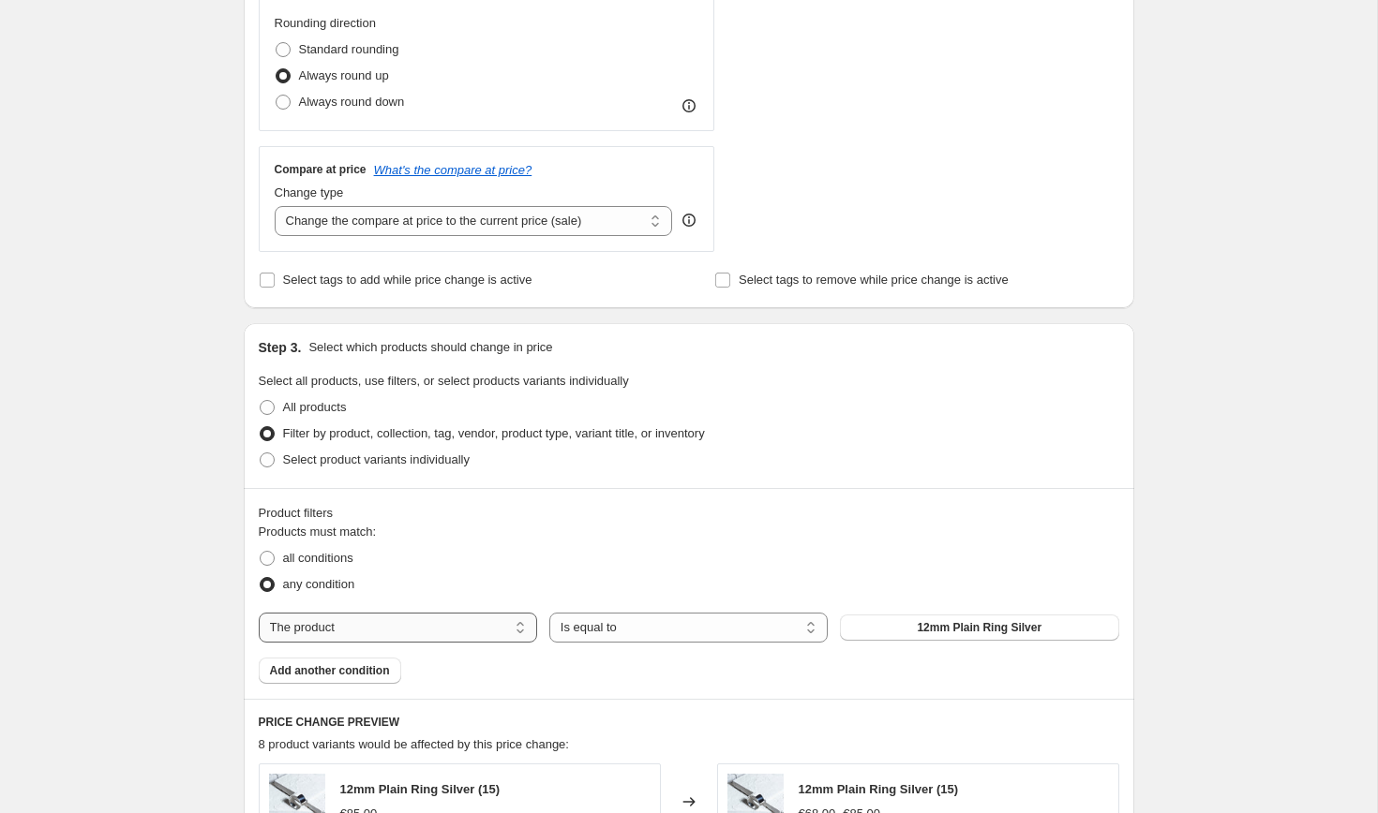
click at [386, 619] on select "The product The product's collection The product's tag The product's vendor The…" at bounding box center [398, 628] width 278 height 30
select select "collection"
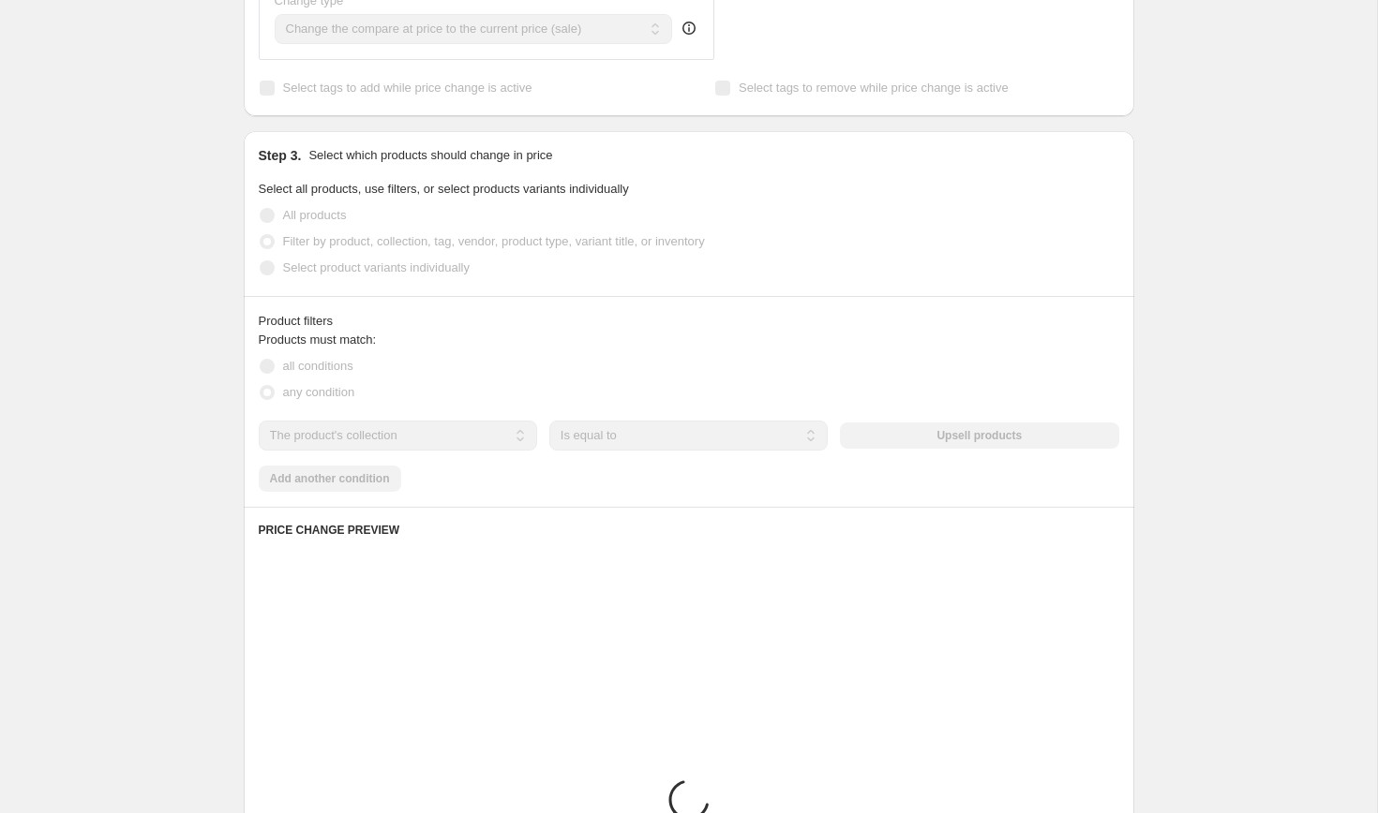
scroll to position [1030, 0]
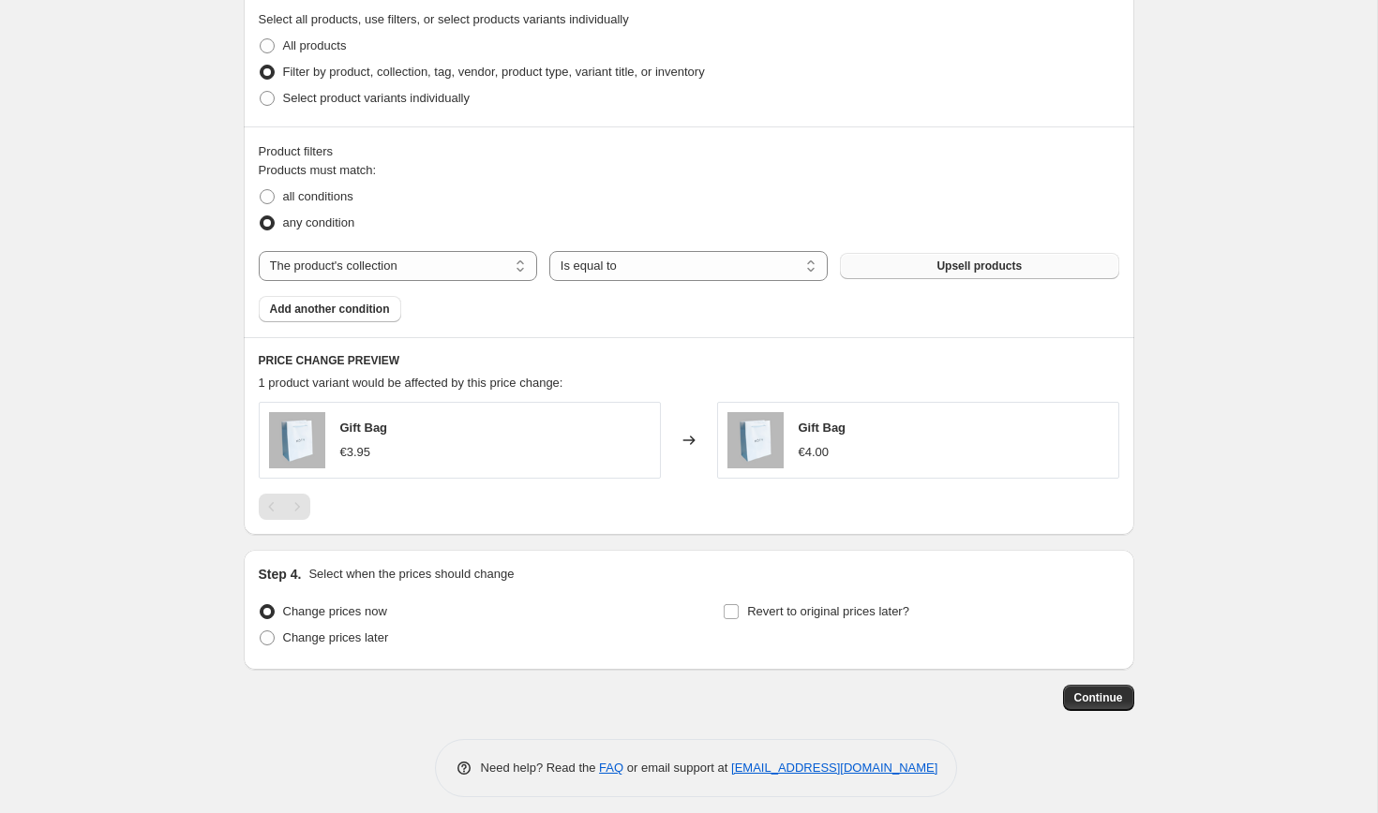
click at [852, 264] on button "Upsell products" at bounding box center [979, 266] width 278 height 26
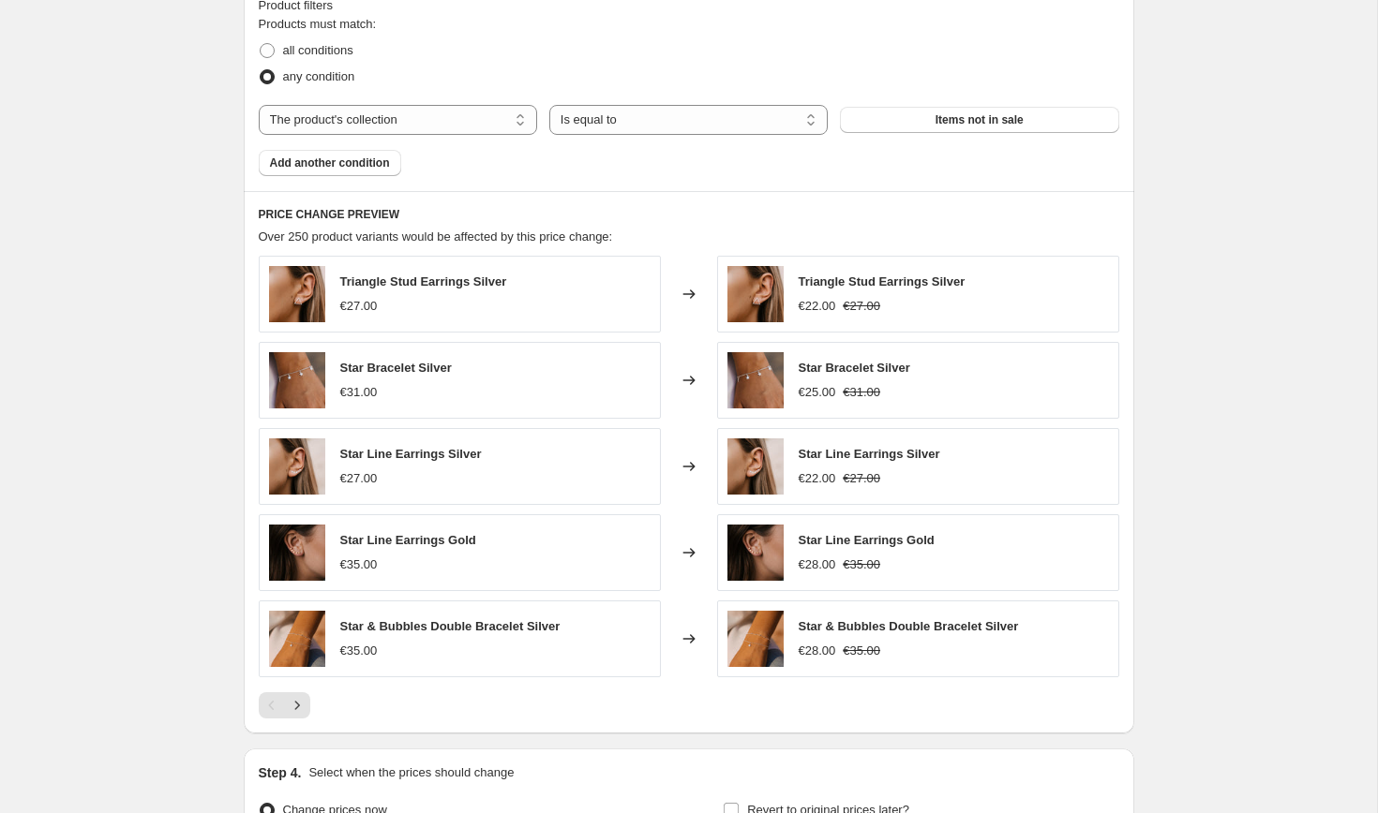
scroll to position [1387, 0]
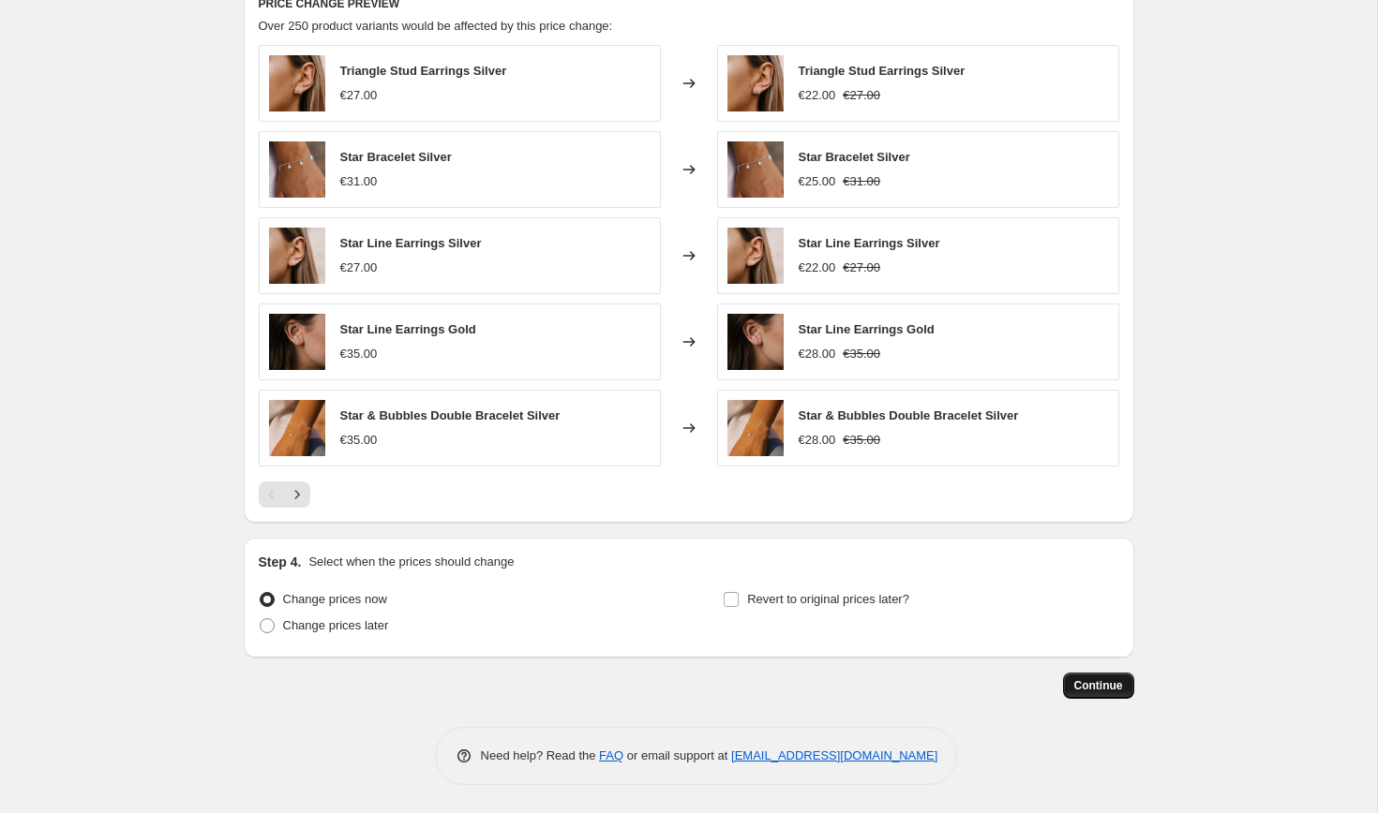
click at [1114, 690] on span "Continue" at bounding box center [1098, 685] width 49 height 15
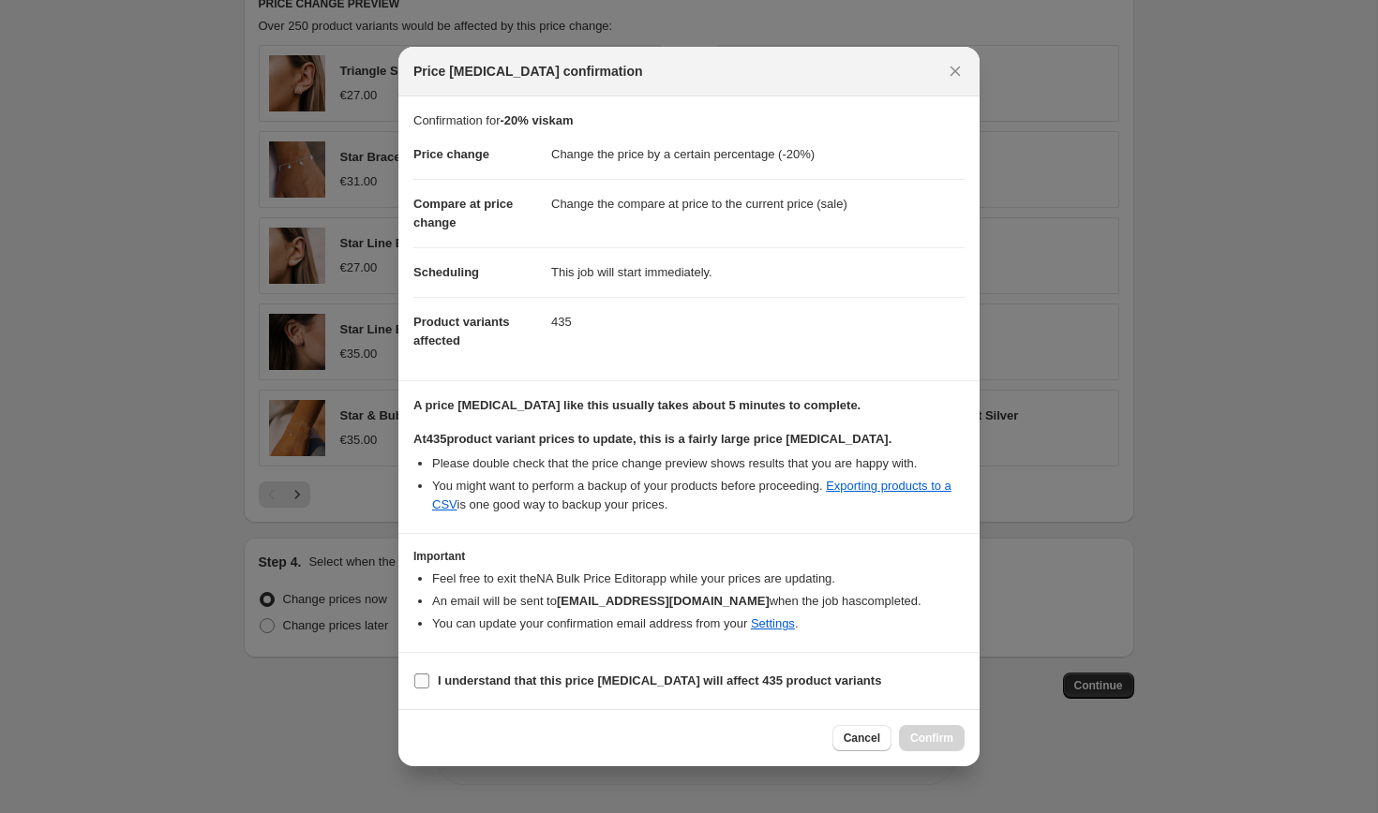
click at [510, 685] on b "I understand that this price [MEDICAL_DATA] will affect 435 product variants" at bounding box center [659, 681] width 443 height 14
click at [429, 685] on input "I understand that this price [MEDICAL_DATA] will affect 435 product variants" at bounding box center [421, 681] width 15 height 15
checkbox input "true"
click at [938, 736] on span "Confirm" at bounding box center [931, 738] width 43 height 15
